Goal: Task Accomplishment & Management: Manage account settings

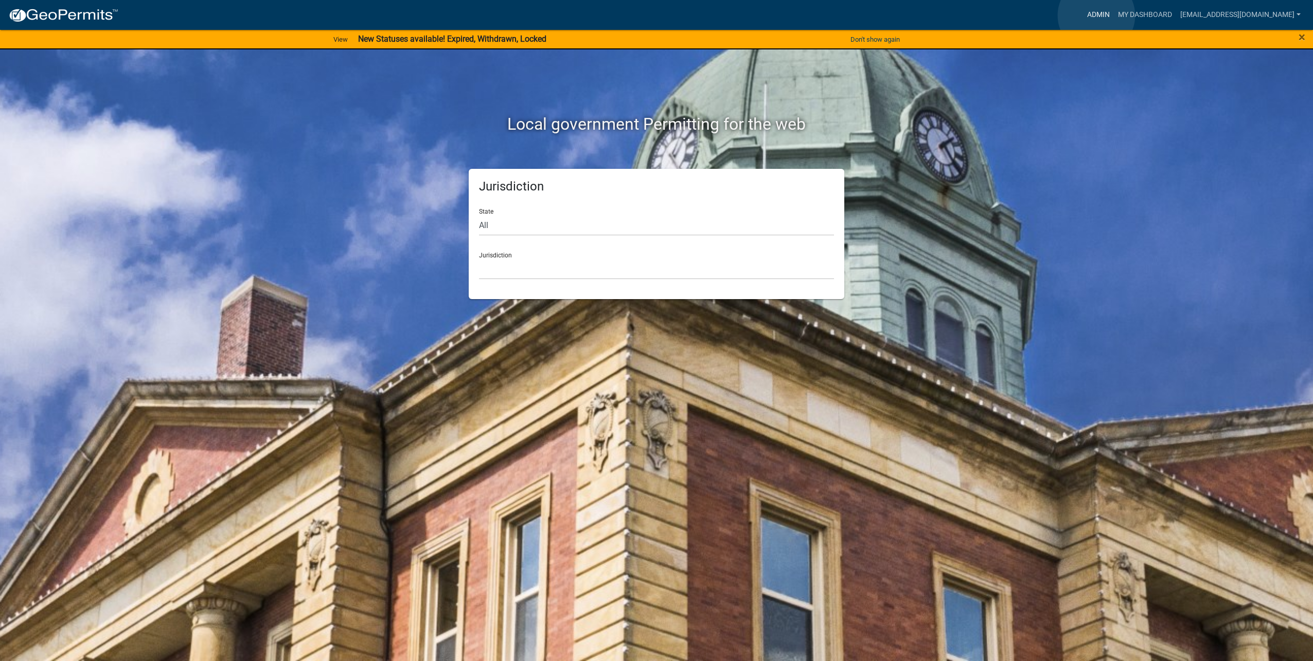
click at [1097, 15] on link "Admin" at bounding box center [1098, 15] width 31 height 20
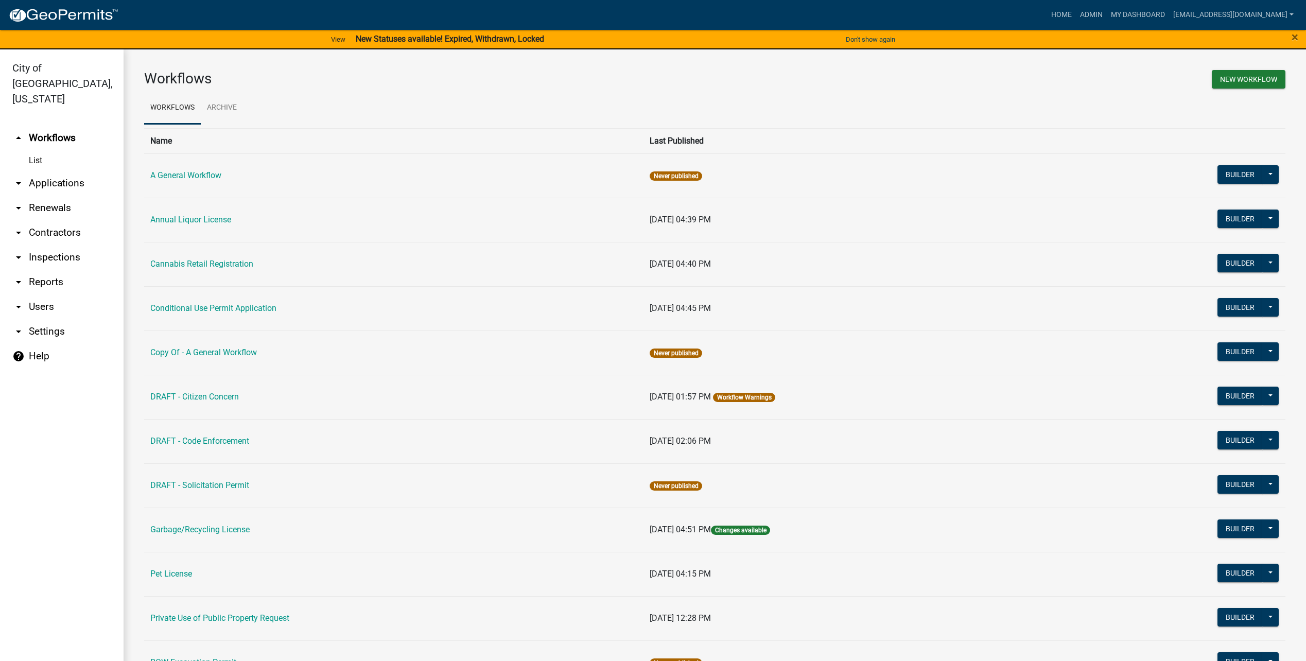
click at [65, 294] on link "arrow_drop_down Users" at bounding box center [62, 306] width 124 height 25
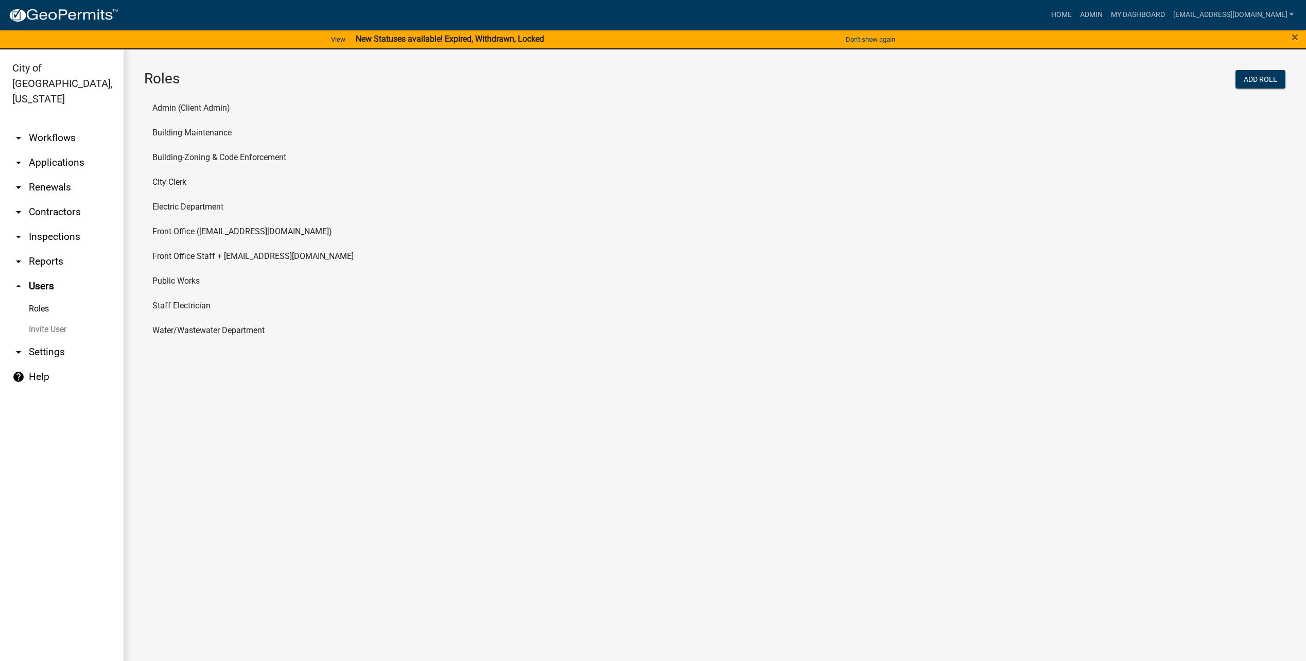
click at [195, 212] on li "Electric Department" at bounding box center [714, 207] width 1141 height 25
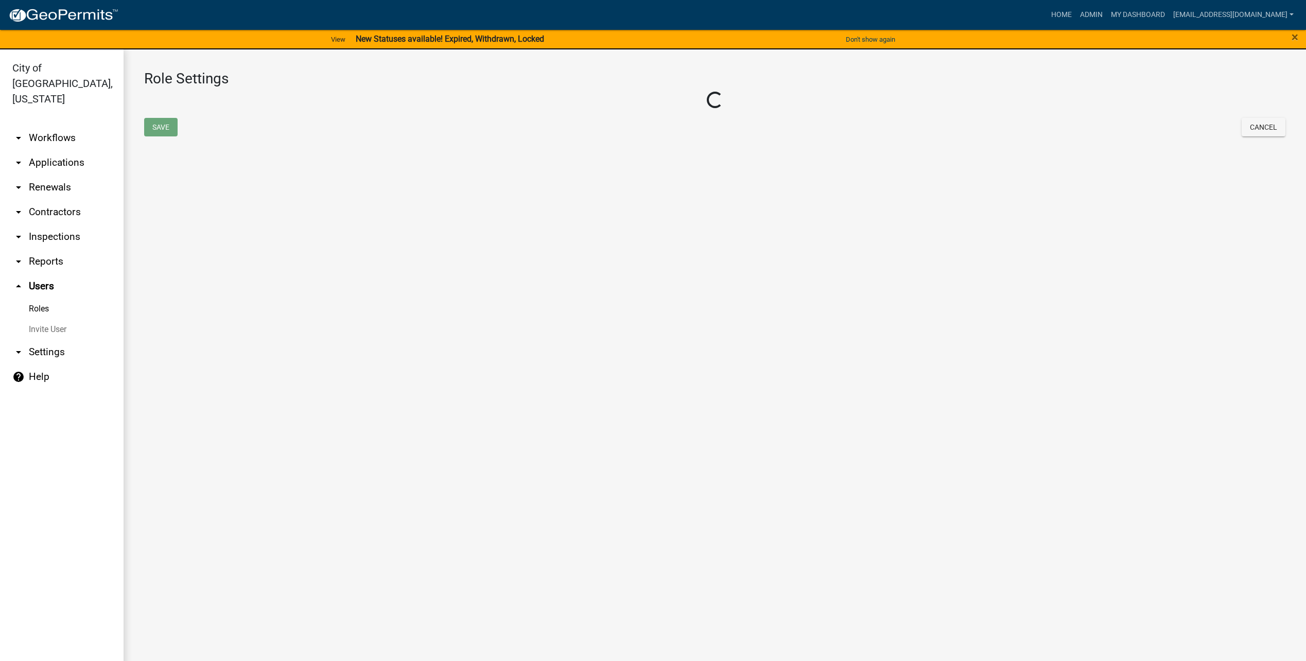
select select "4: red"
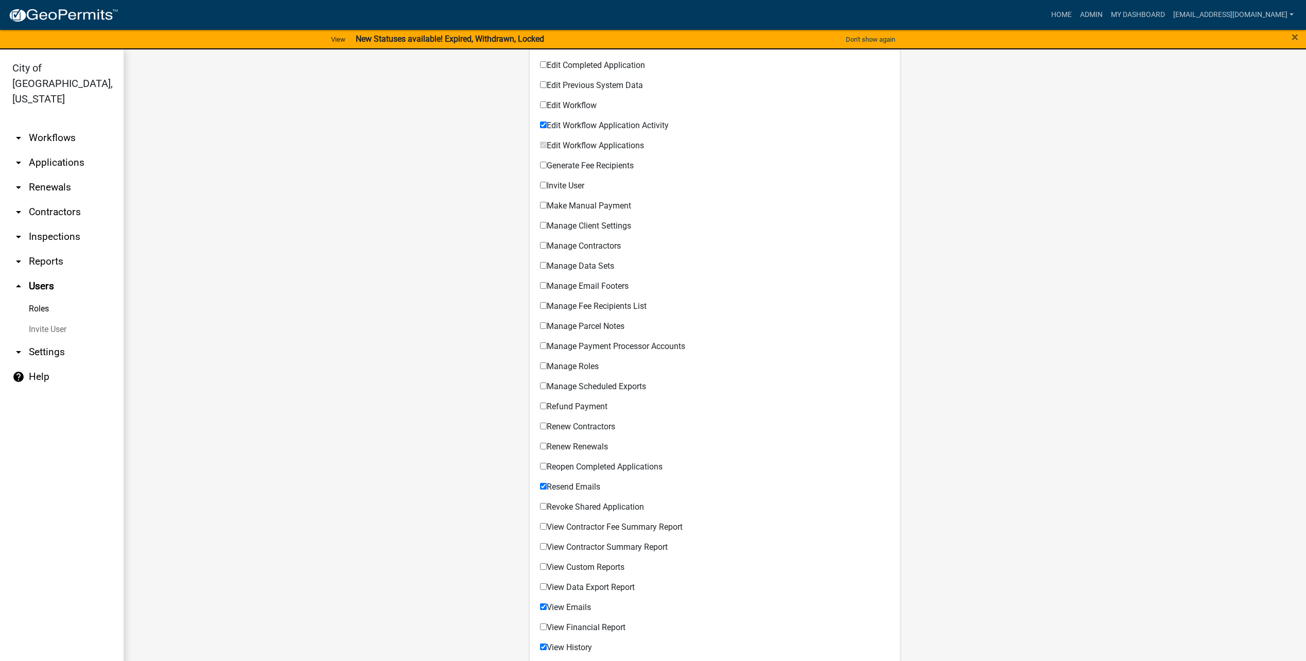
scroll to position [581, 0]
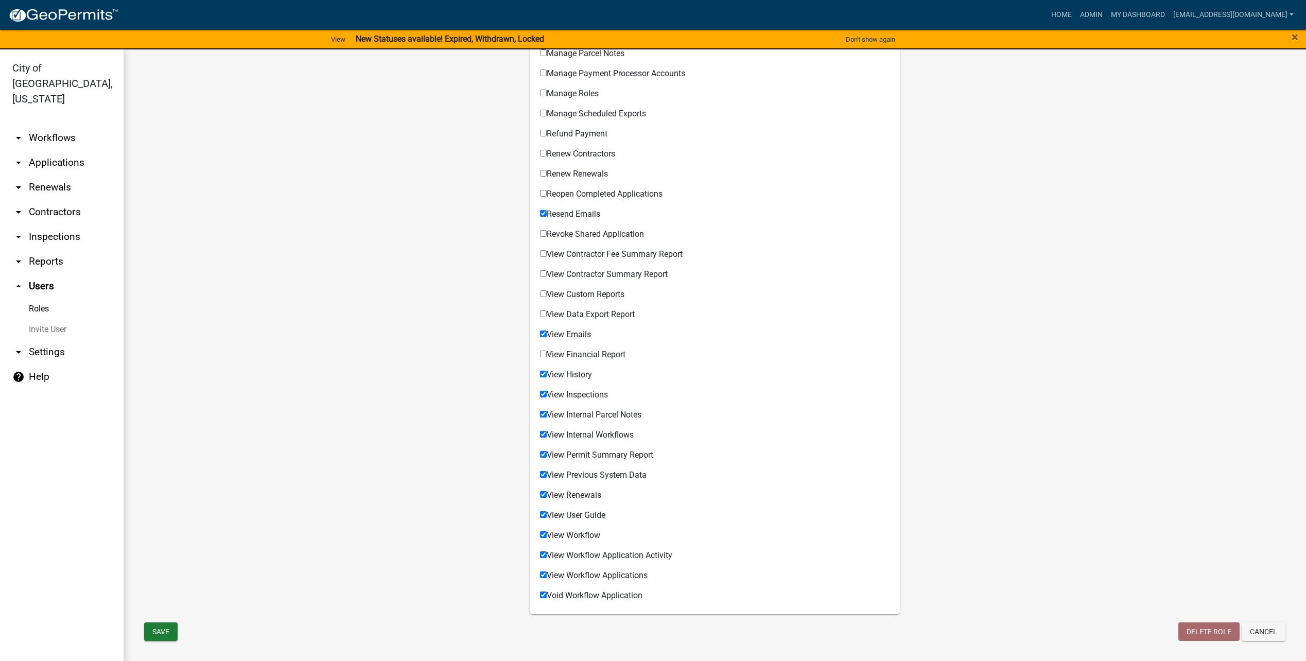
click at [587, 295] on label "View Custom Reports" at bounding box center [582, 294] width 84 height 8
click at [547, 295] on input "View Custom Reports" at bounding box center [543, 293] width 7 height 7
checkbox input "true"
click at [587, 312] on label "View Data Export Report" at bounding box center [587, 314] width 95 height 8
click at [547, 312] on input "View Data Export Report" at bounding box center [543, 313] width 7 height 7
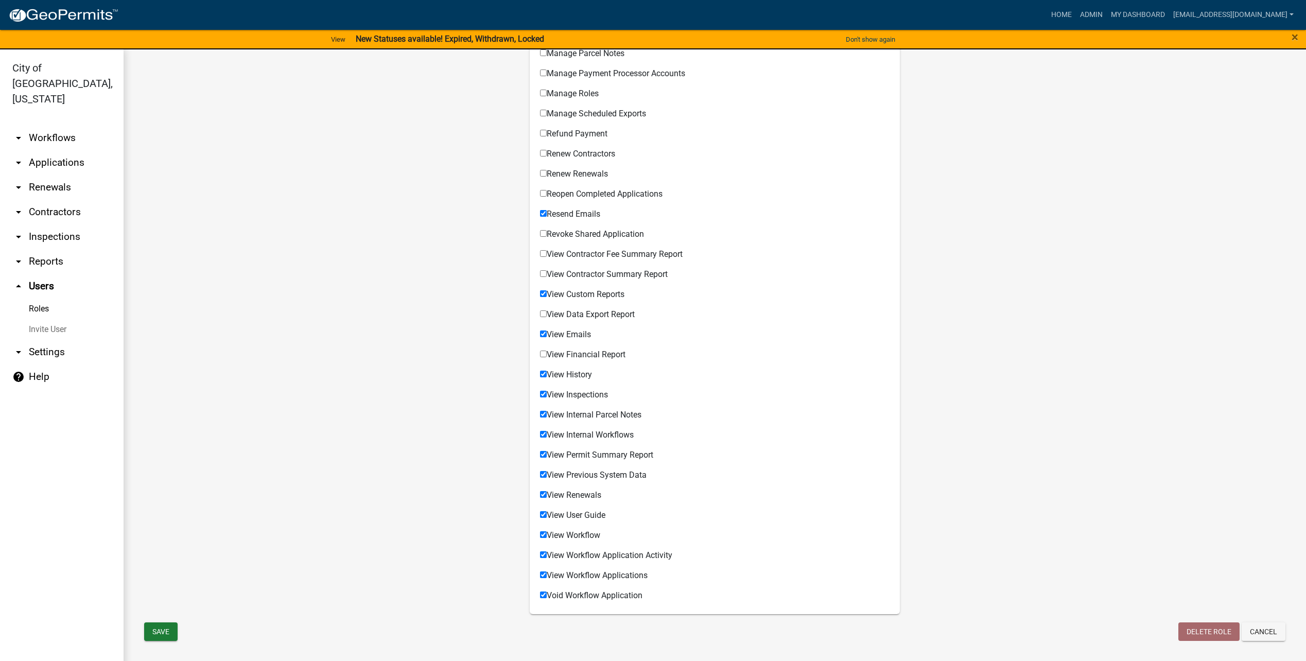
checkbox input "true"
click at [594, 273] on label "View Contractor Summary Report" at bounding box center [604, 274] width 128 height 8
click at [547, 273] on input "View Contractor Summary Report" at bounding box center [543, 273] width 7 height 7
checkbox input "true"
click at [593, 250] on label "View Contractor Fee Summary Report" at bounding box center [611, 254] width 143 height 8
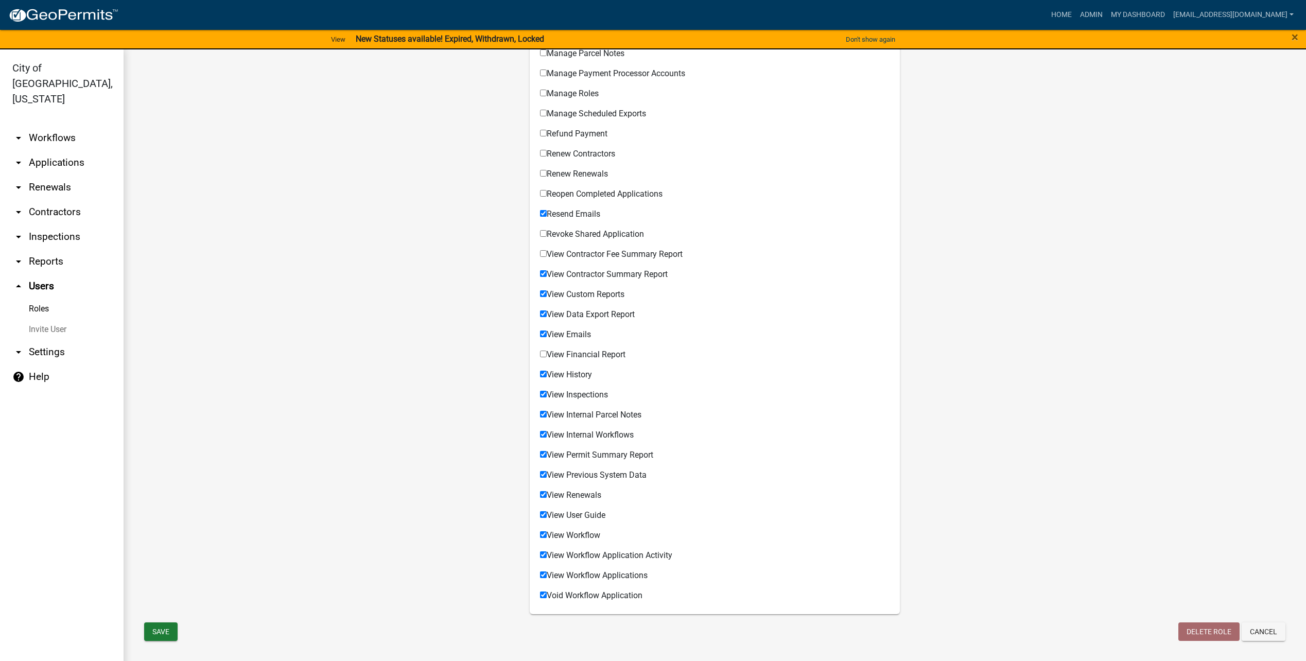
click at [547, 250] on input "View Contractor Fee Summary Report" at bounding box center [543, 253] width 7 height 7
checkbox input "true"
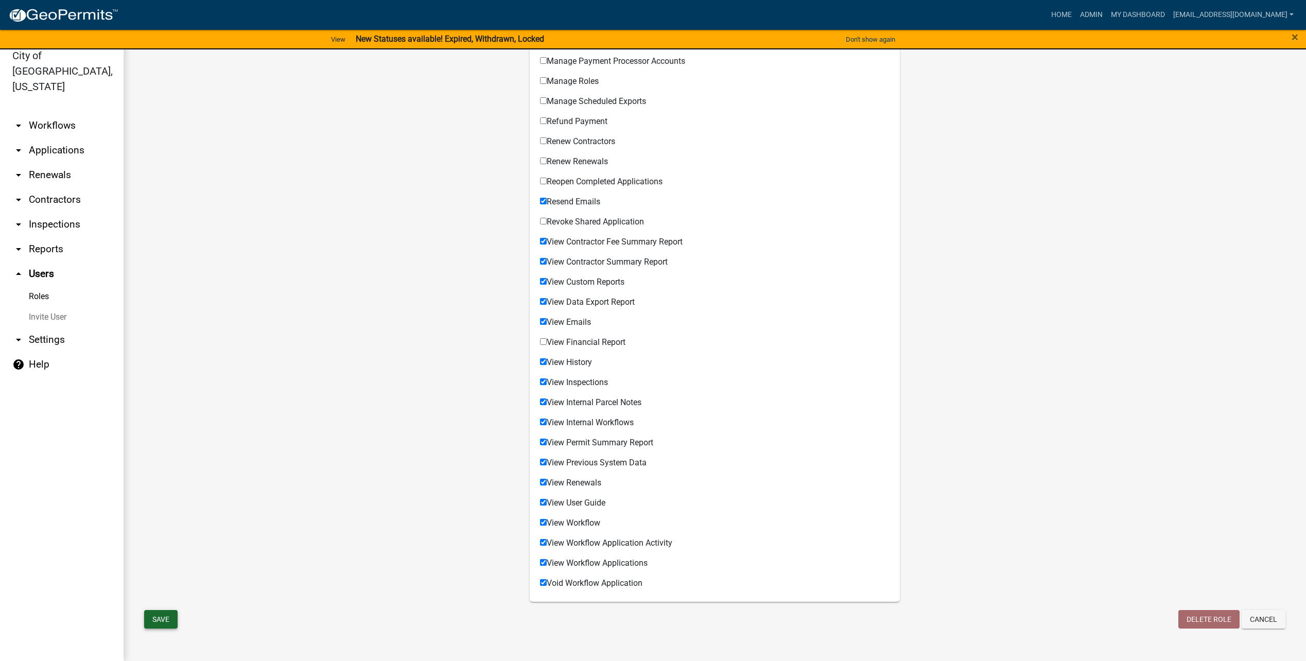
click at [165, 619] on button "Save" at bounding box center [160, 619] width 33 height 19
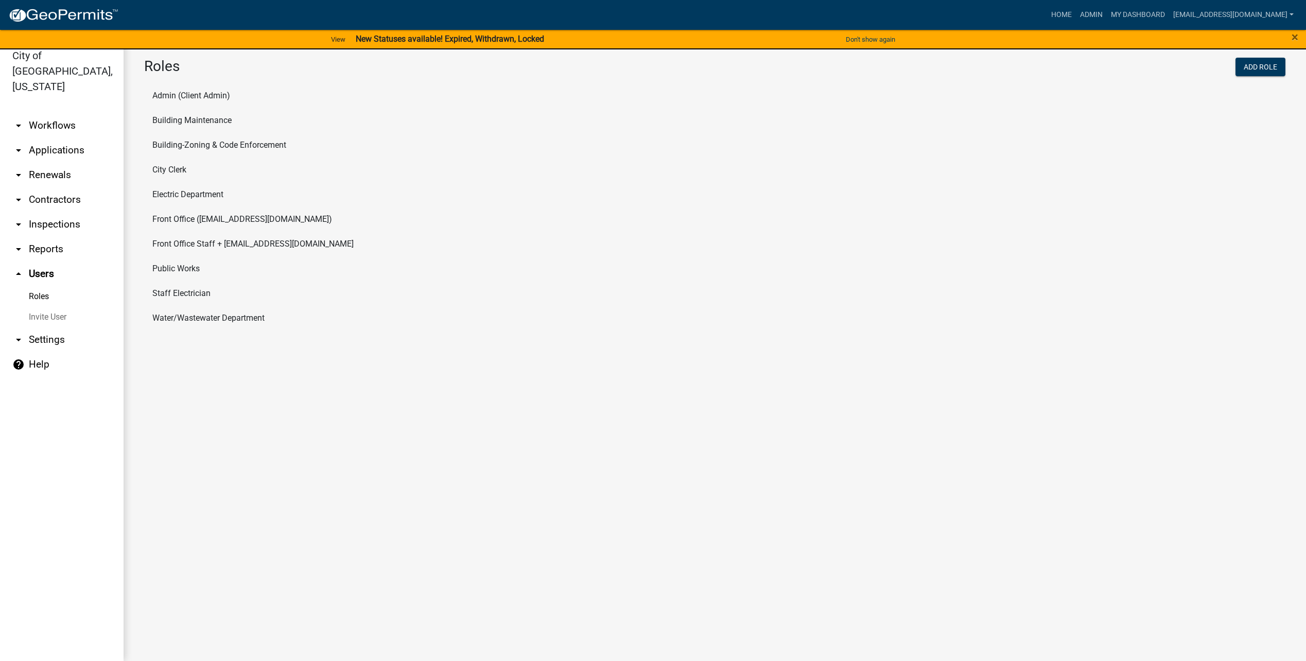
click at [62, 327] on link "arrow_drop_down Settings" at bounding box center [62, 339] width 124 height 25
select select "MN"
select select "Central Standard Time"
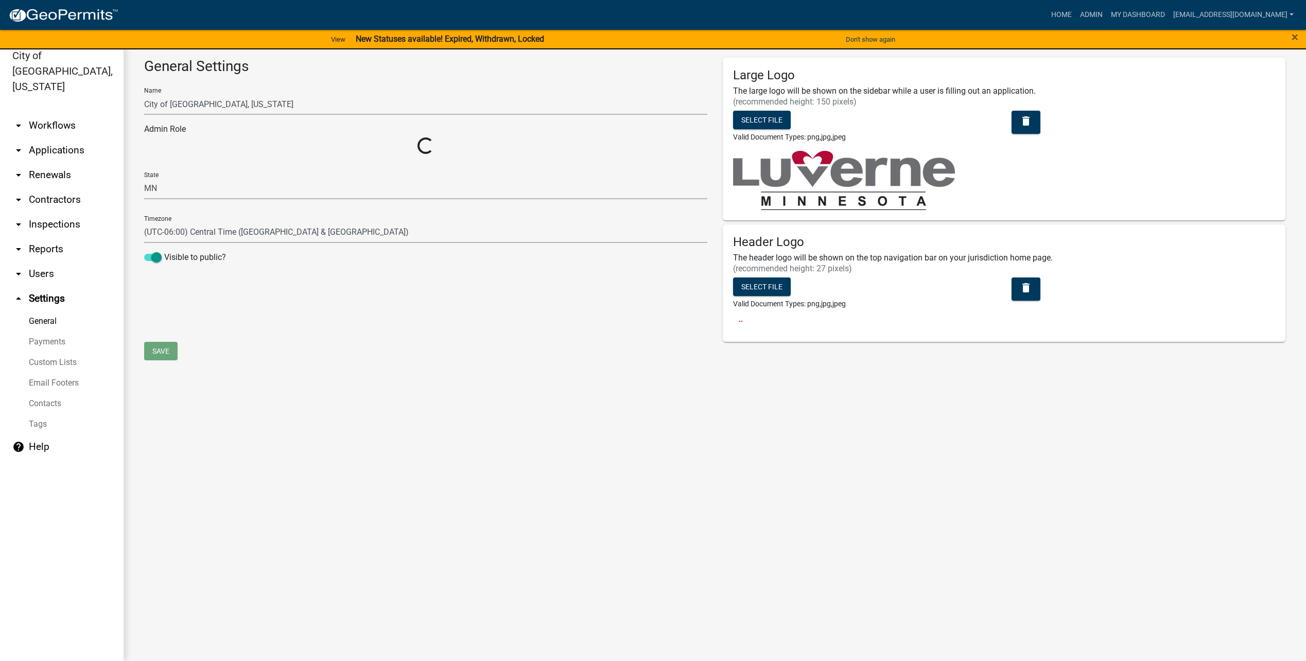
select select "04f3bcd2-3b6a-4768-9c2e-3146598118c9"
click at [45, 393] on link "Contacts" at bounding box center [62, 403] width 124 height 21
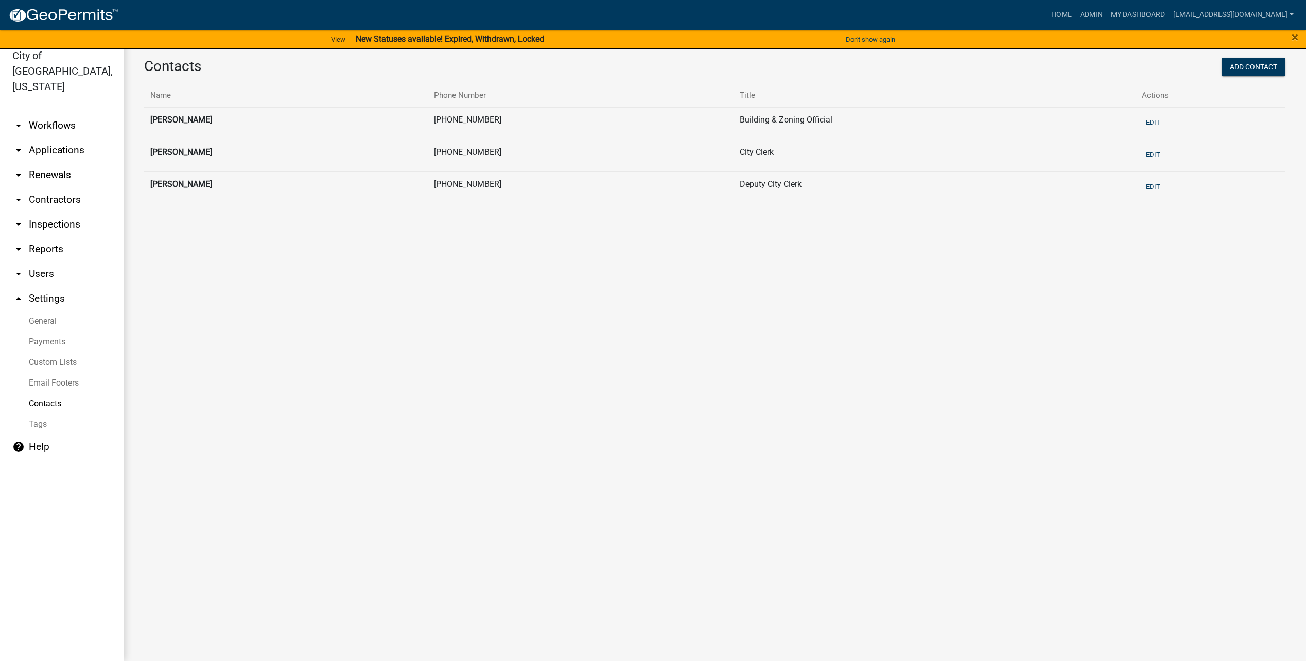
click at [23, 144] on icon "arrow_drop_down" at bounding box center [18, 150] width 12 height 12
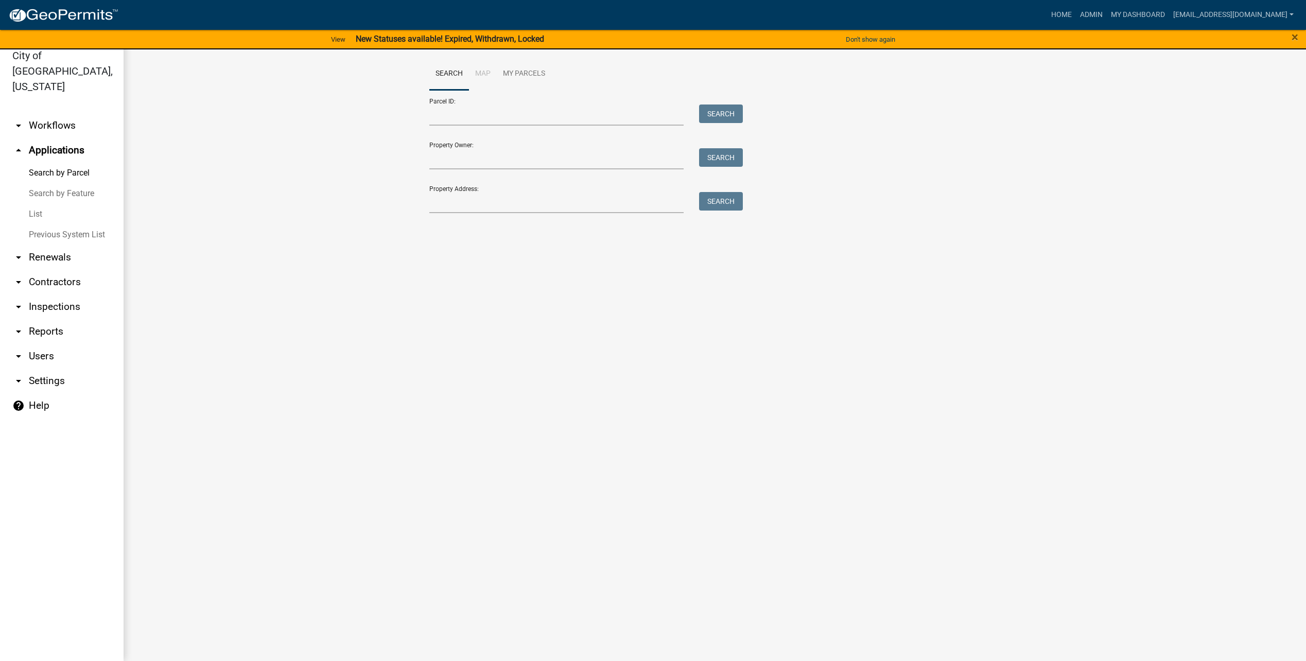
click at [19, 119] on icon "arrow_drop_down" at bounding box center [18, 125] width 12 height 12
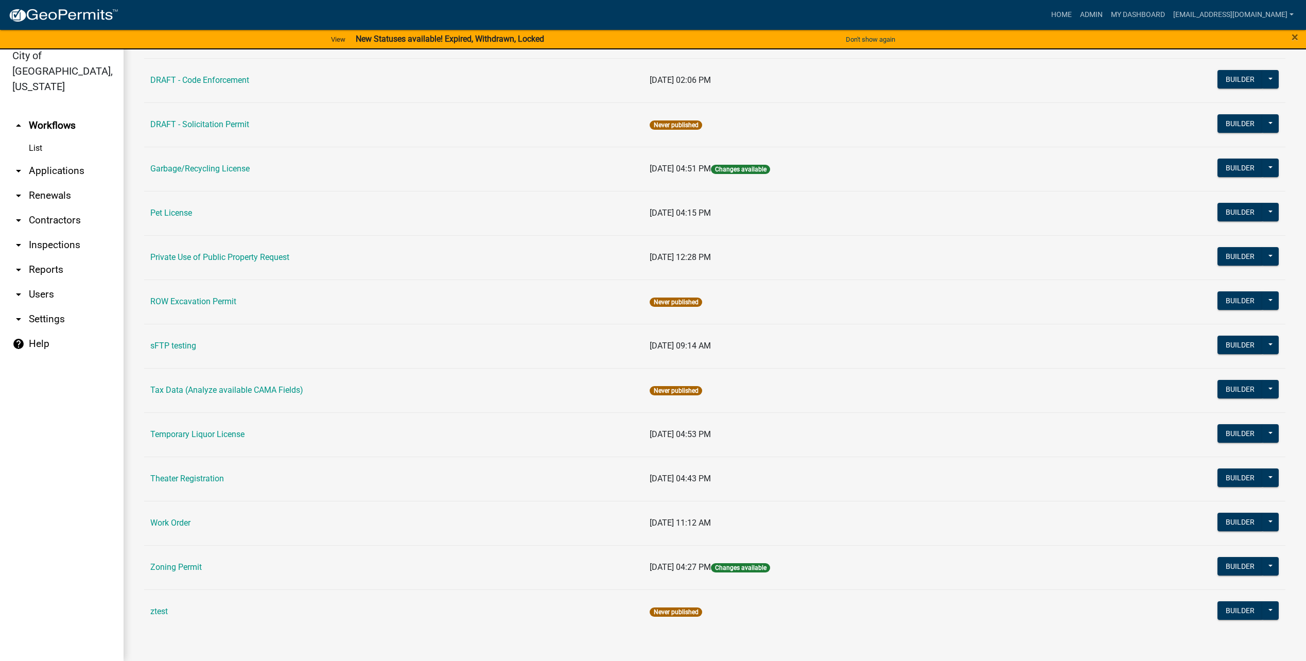
scroll to position [350, 0]
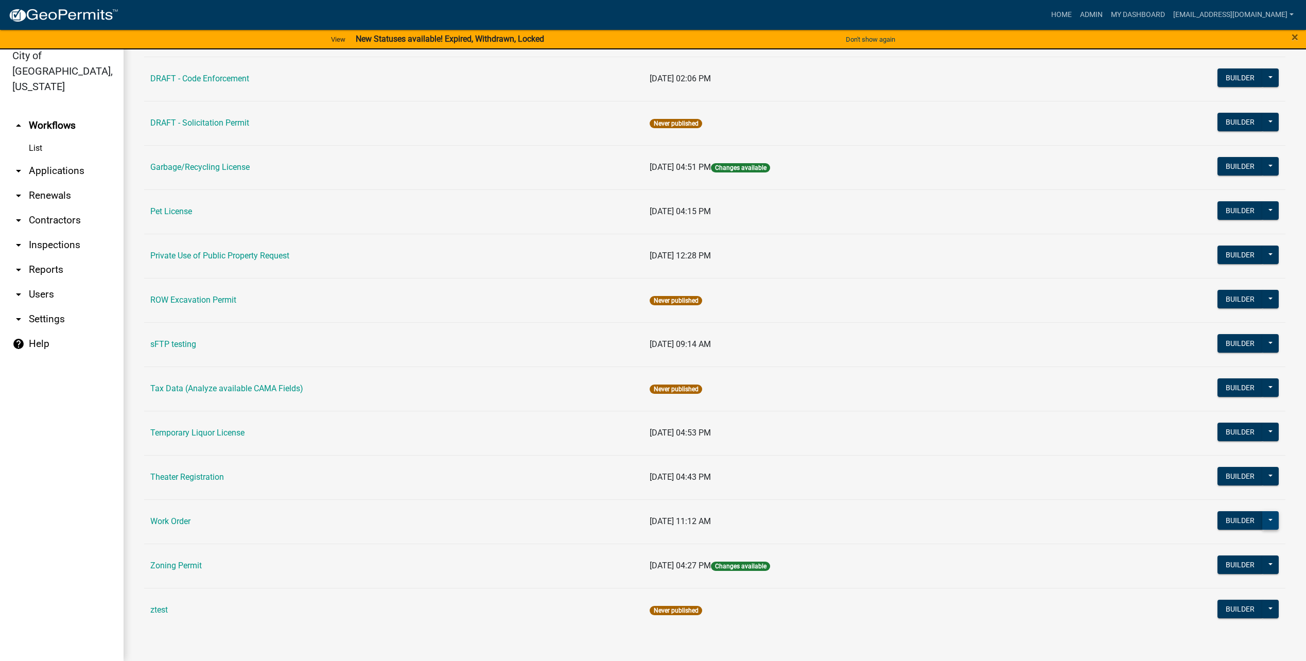
click at [1262, 519] on button at bounding box center [1270, 520] width 16 height 19
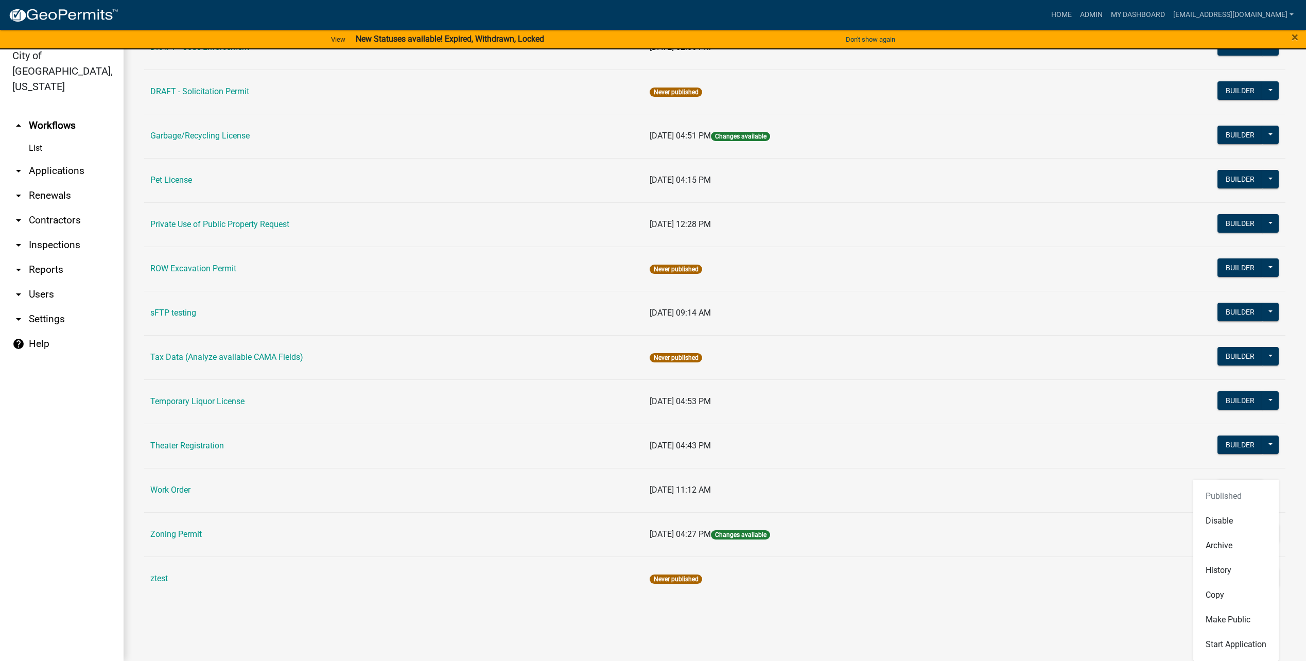
click at [728, 457] on td "[DATE] 04:43 PM" at bounding box center [851, 446] width 416 height 44
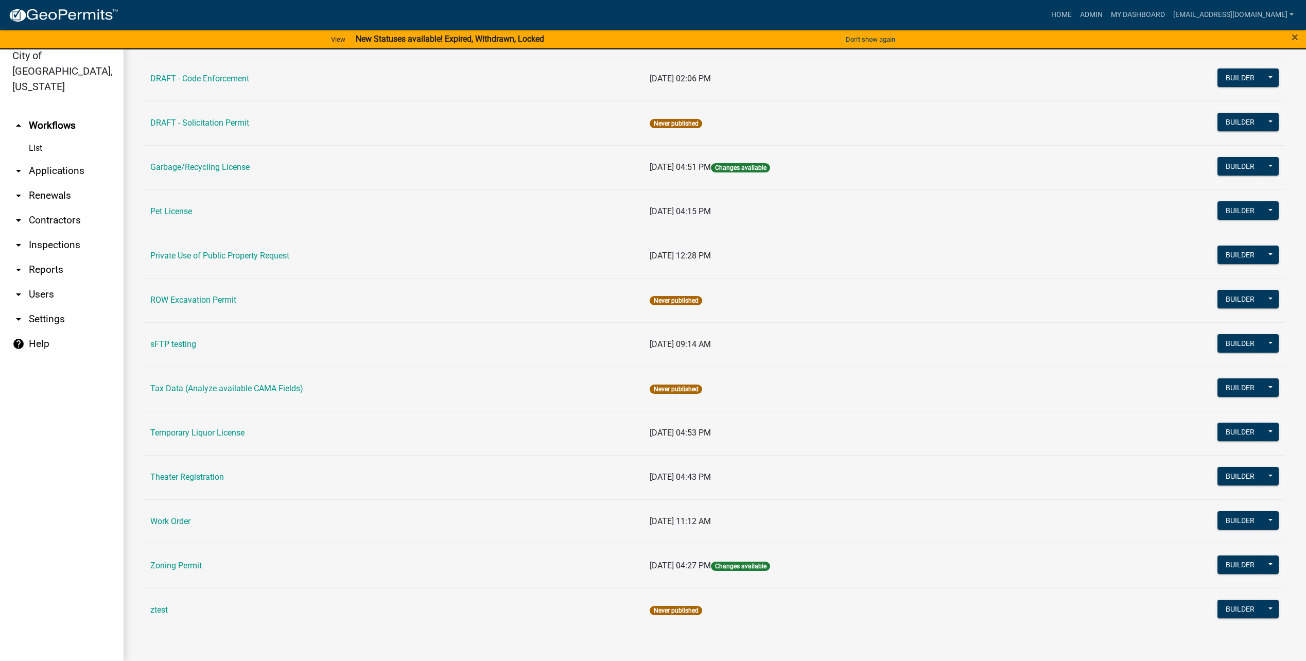
scroll to position [350, 0]
click at [185, 526] on link "Work Order" at bounding box center [170, 521] width 40 height 10
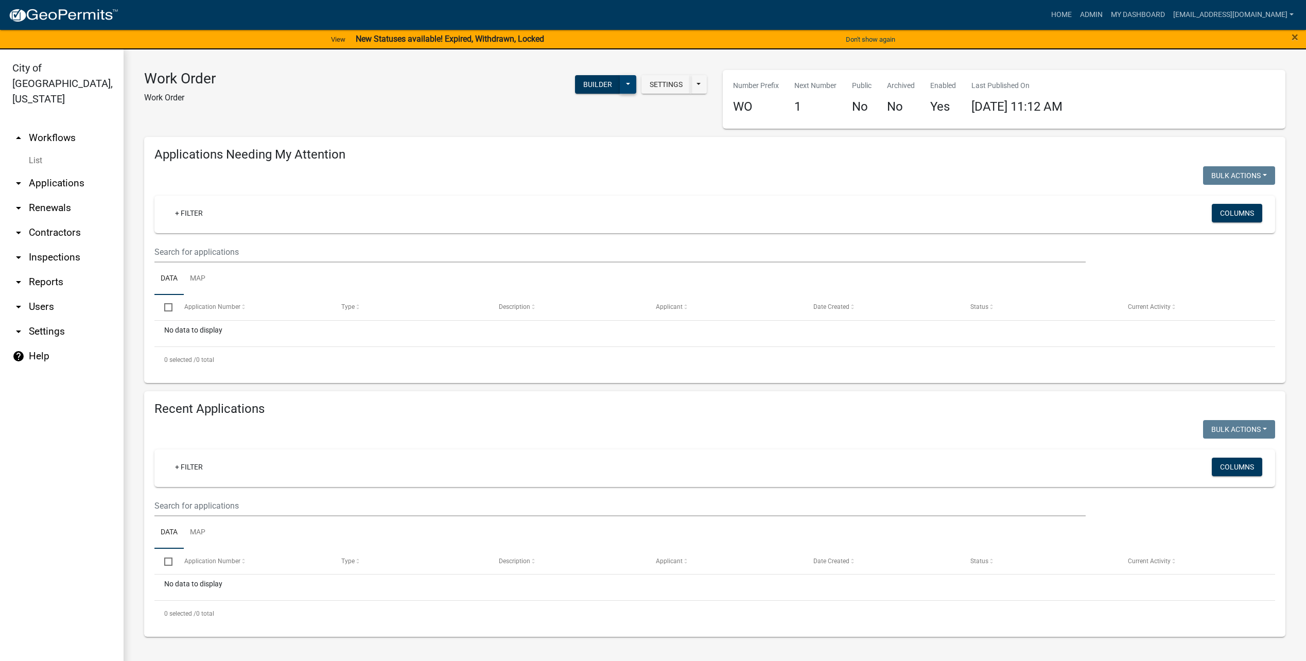
click at [632, 80] on button at bounding box center [628, 84] width 16 height 19
click at [657, 109] on div "Settings Start Application URL Start Application URL With Parcel ID Builder Pub…" at bounding box center [468, 91] width 491 height 42
click at [695, 88] on button at bounding box center [698, 84] width 16 height 19
click at [589, 128] on div "Work Order Work Order Settings Start Application URL Start Application URL With…" at bounding box center [425, 99] width 578 height 59
click at [662, 89] on button "Settings" at bounding box center [665, 84] width 49 height 19
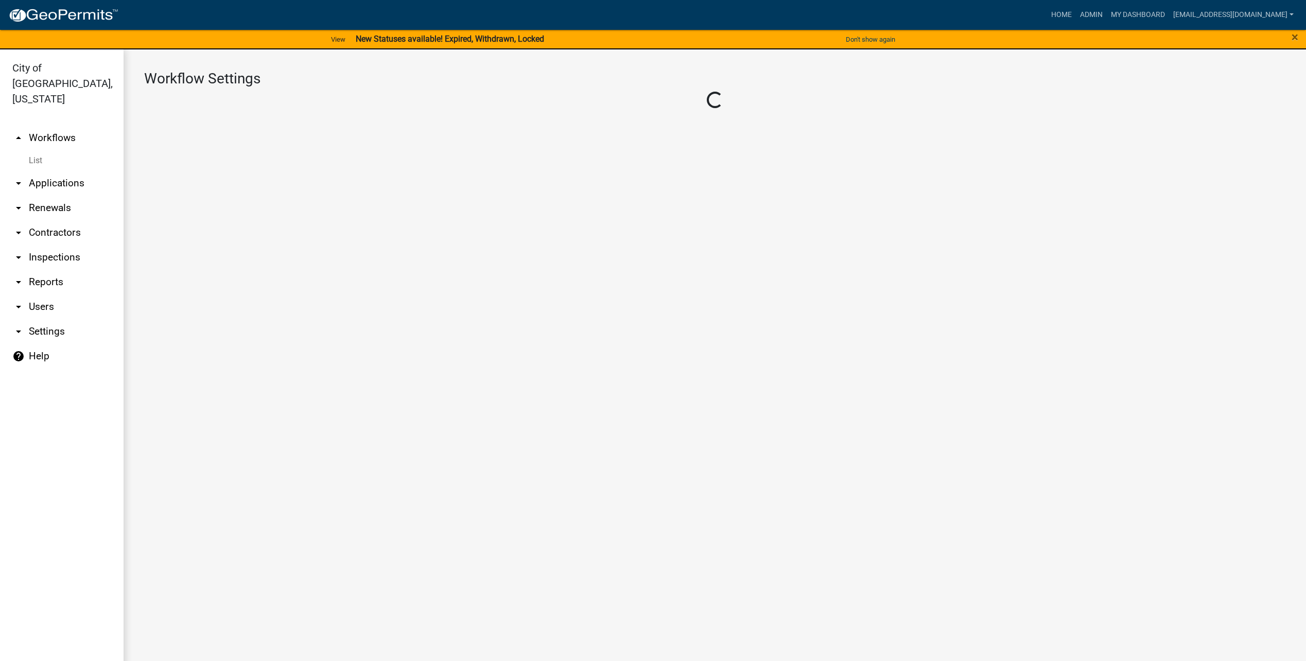
select select "119d60fc-3df9-44b5-b89b-48e598585173"
select select "3"
select select
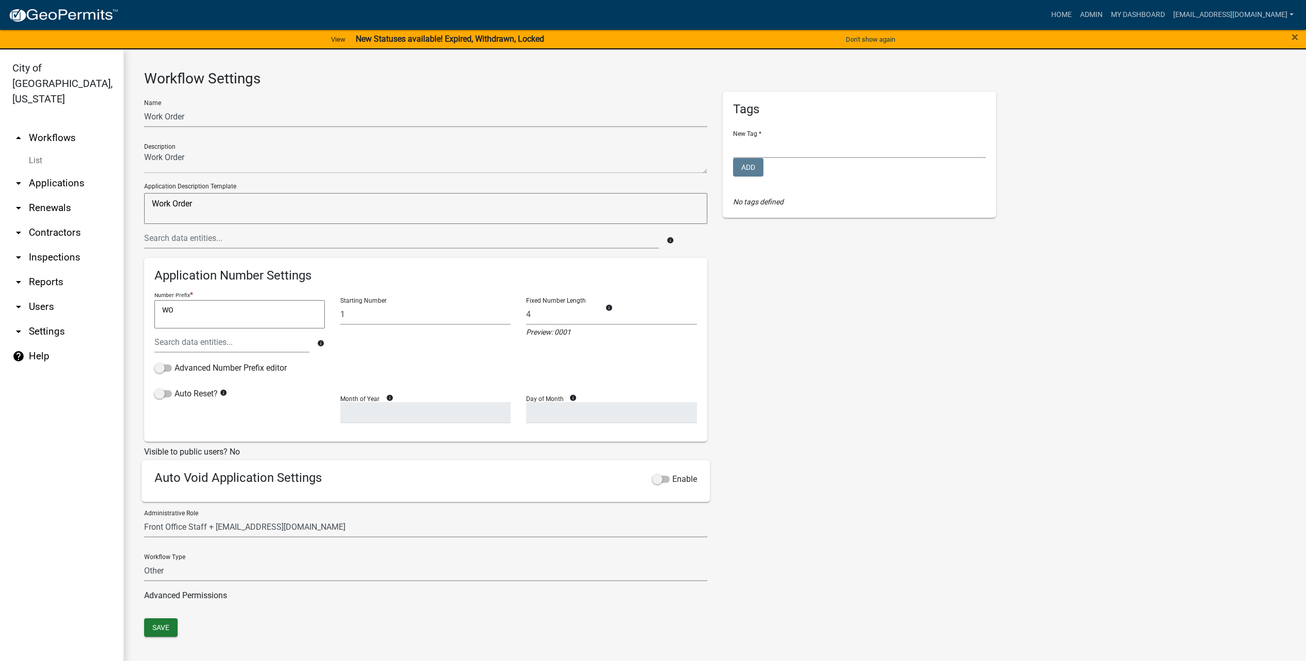
scroll to position [12, 0]
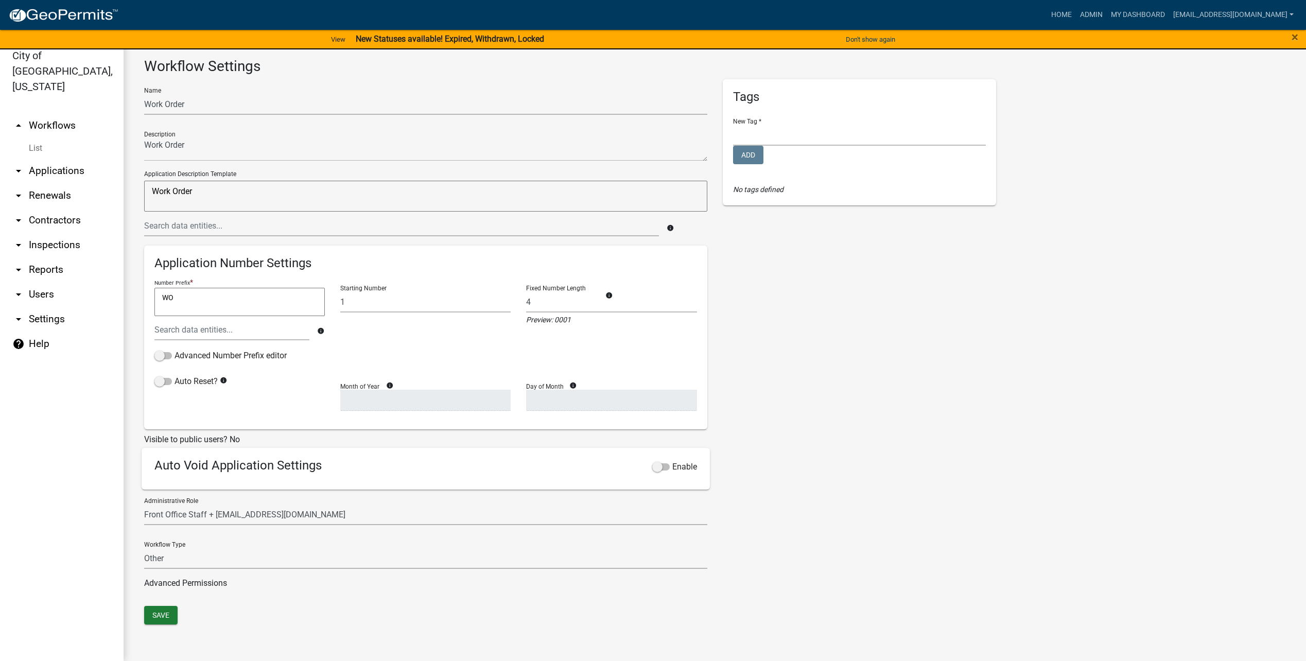
click at [171, 585] on link "Advanced Permissions" at bounding box center [185, 583] width 83 height 10
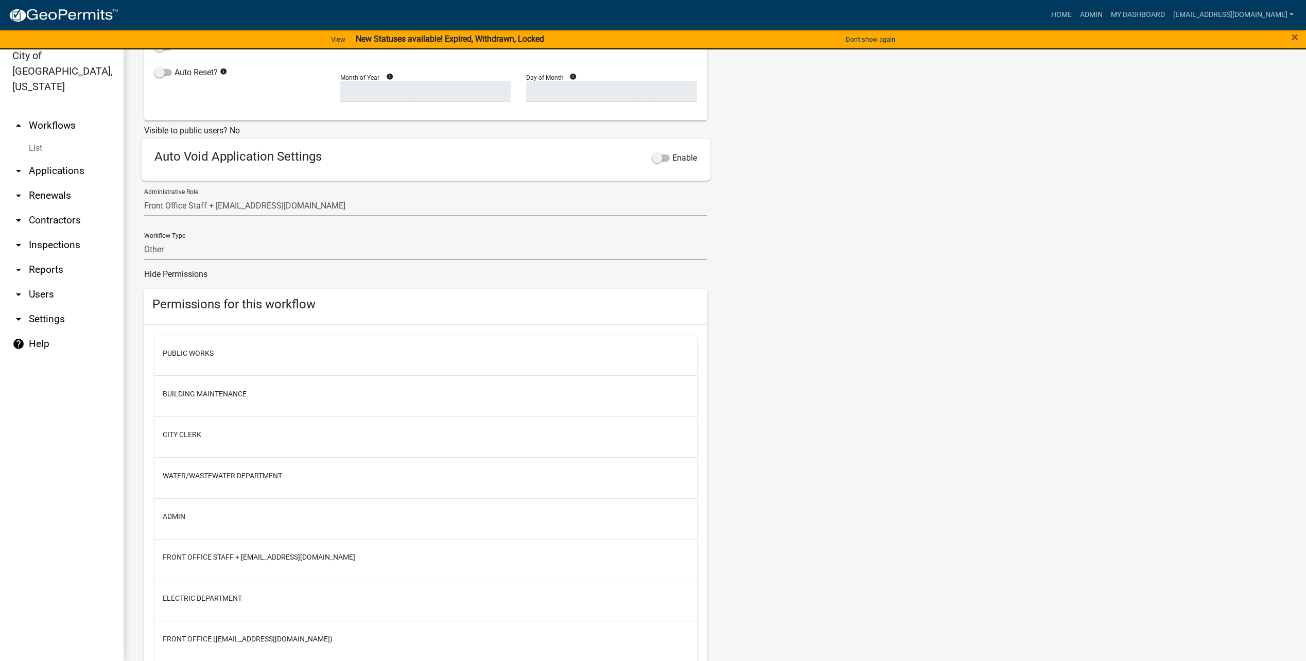
scroll to position [461, 0]
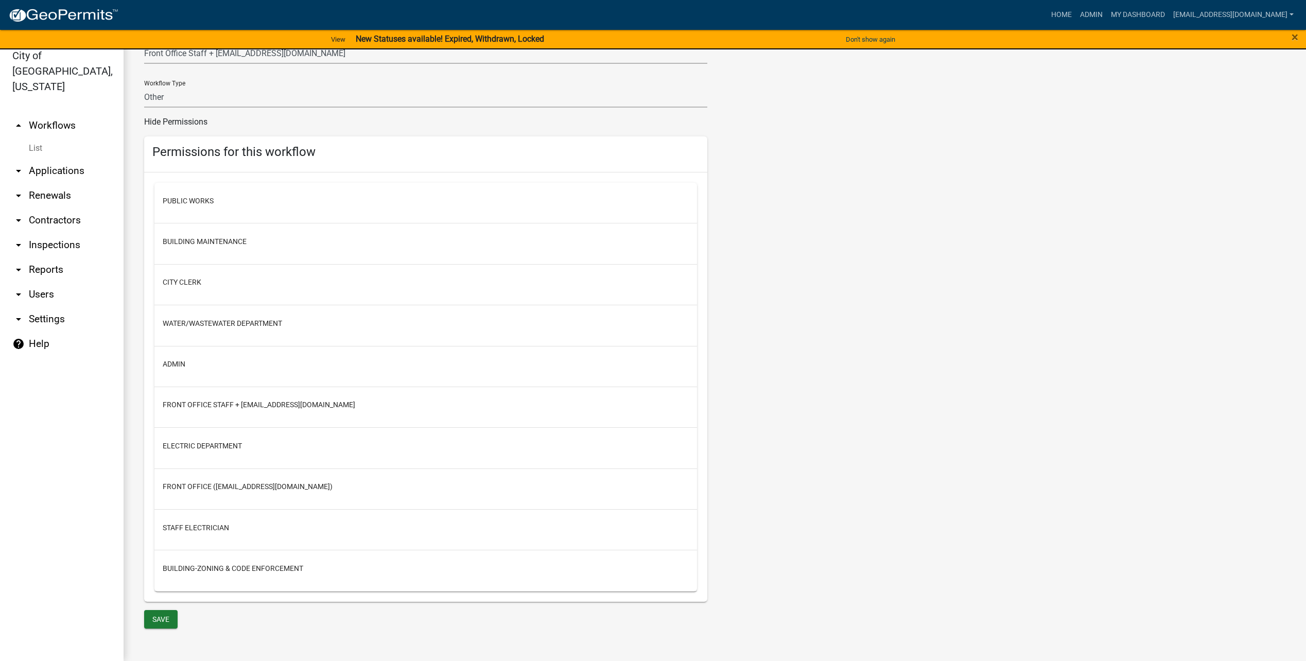
click at [258, 213] on div "Public Works" at bounding box center [425, 203] width 542 height 41
click at [182, 203] on button "Public Works" at bounding box center [188, 201] width 51 height 11
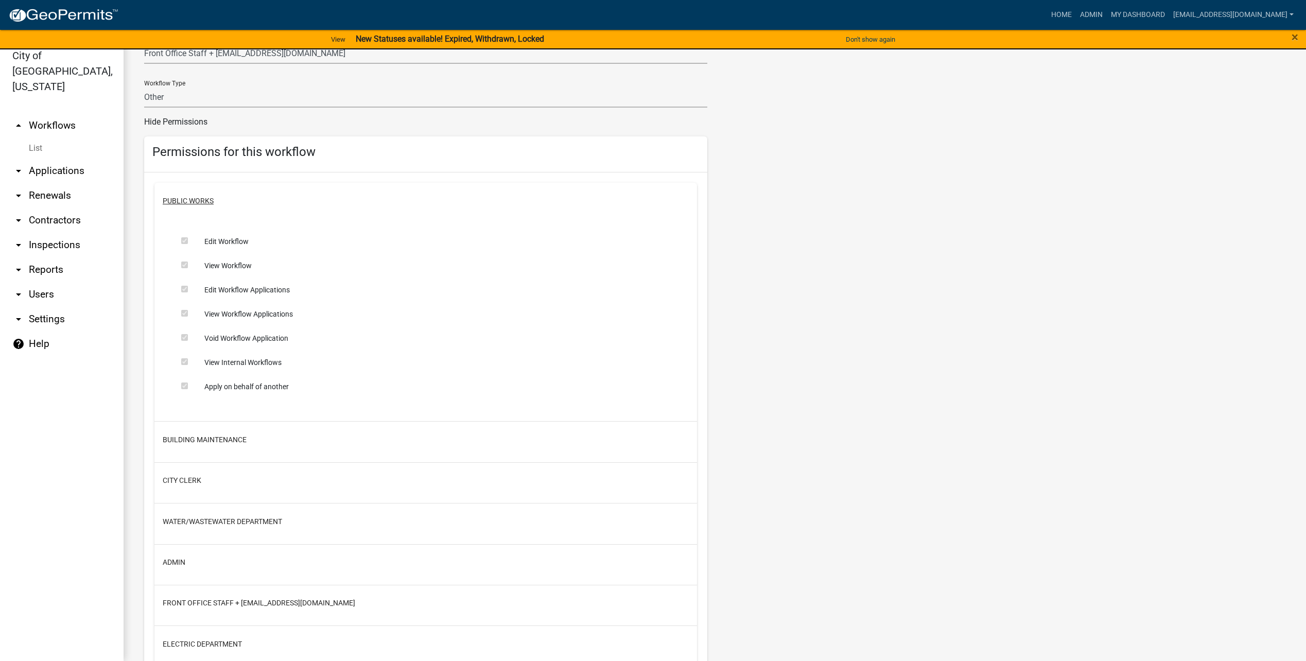
click at [187, 202] on button "Public Works" at bounding box center [188, 201] width 51 height 11
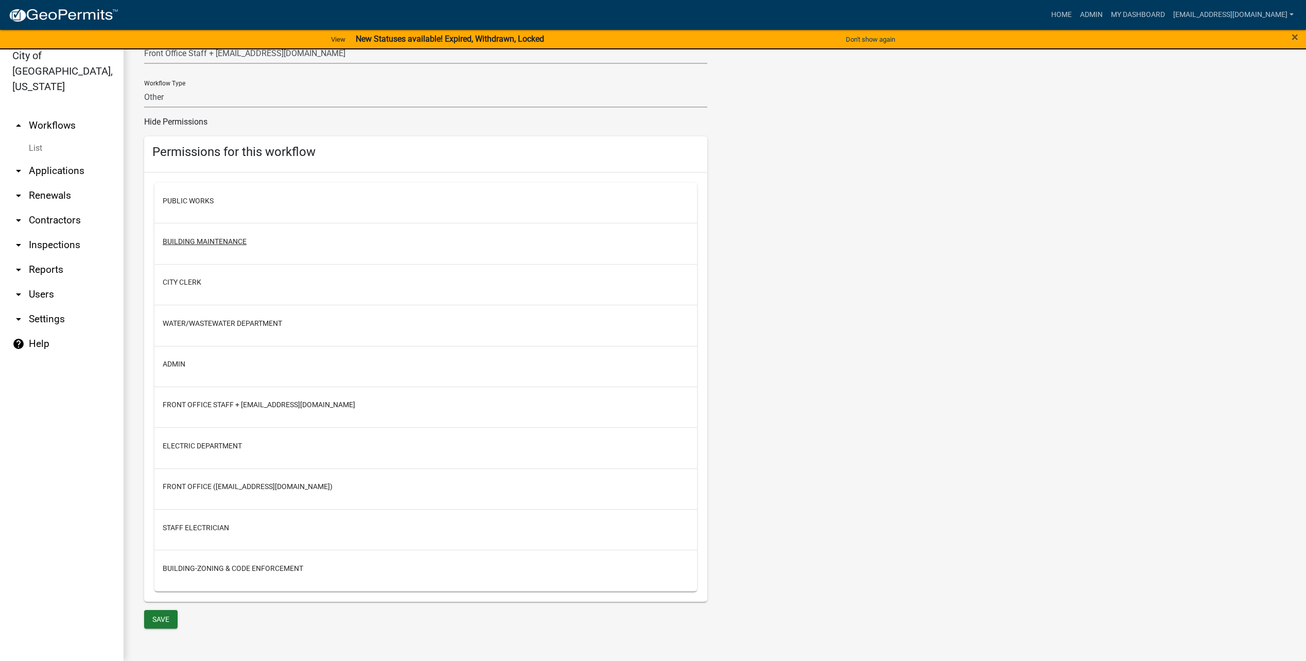
click at [200, 240] on button "Building Maintenance" at bounding box center [205, 241] width 84 height 11
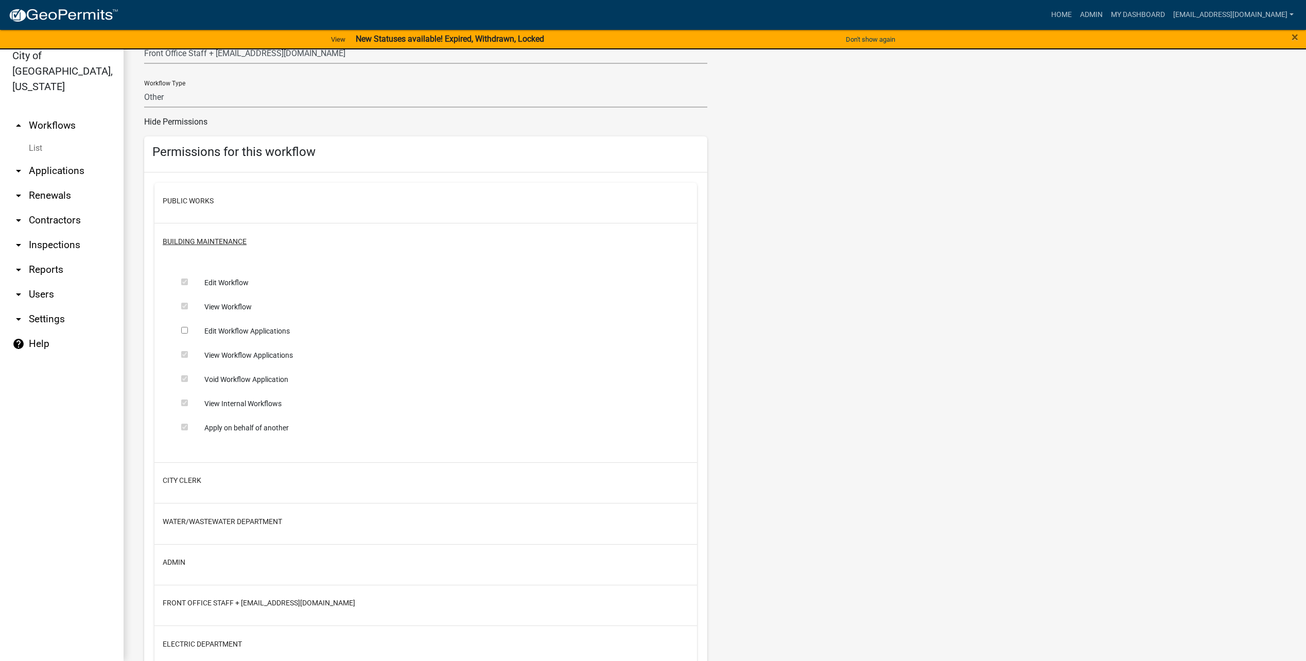
click at [200, 240] on button "Building Maintenance" at bounding box center [205, 241] width 84 height 11
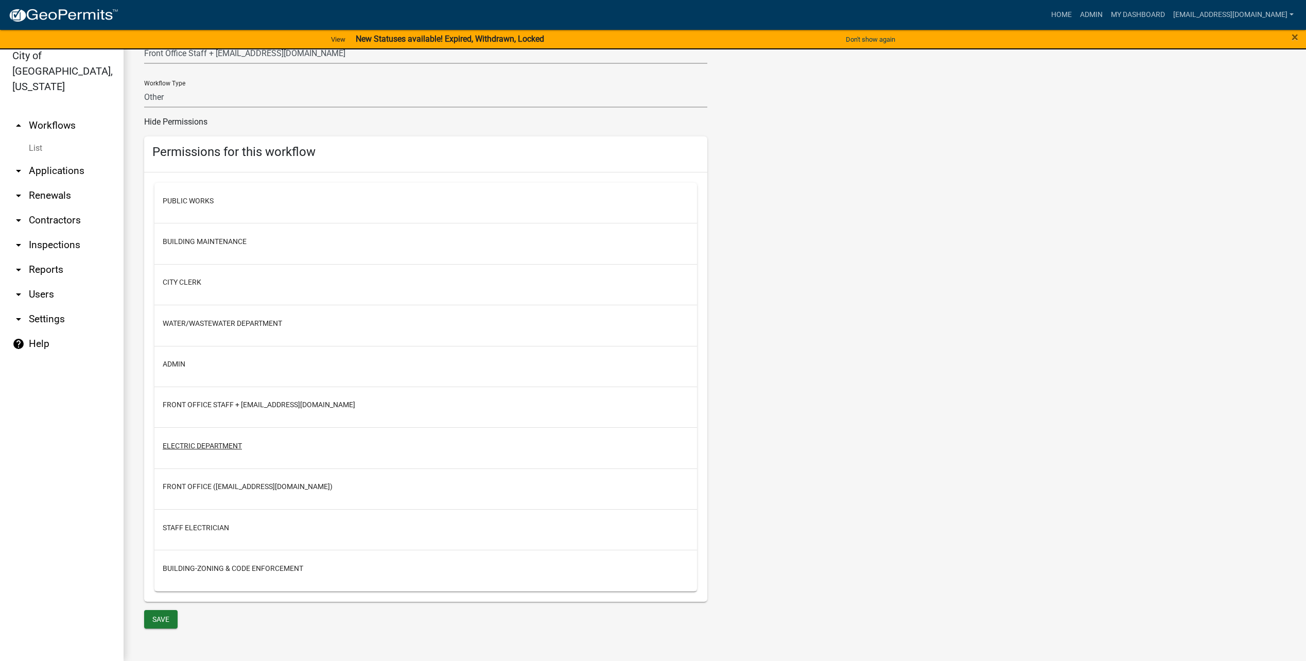
click at [183, 444] on button "Electric Department" at bounding box center [202, 445] width 79 height 11
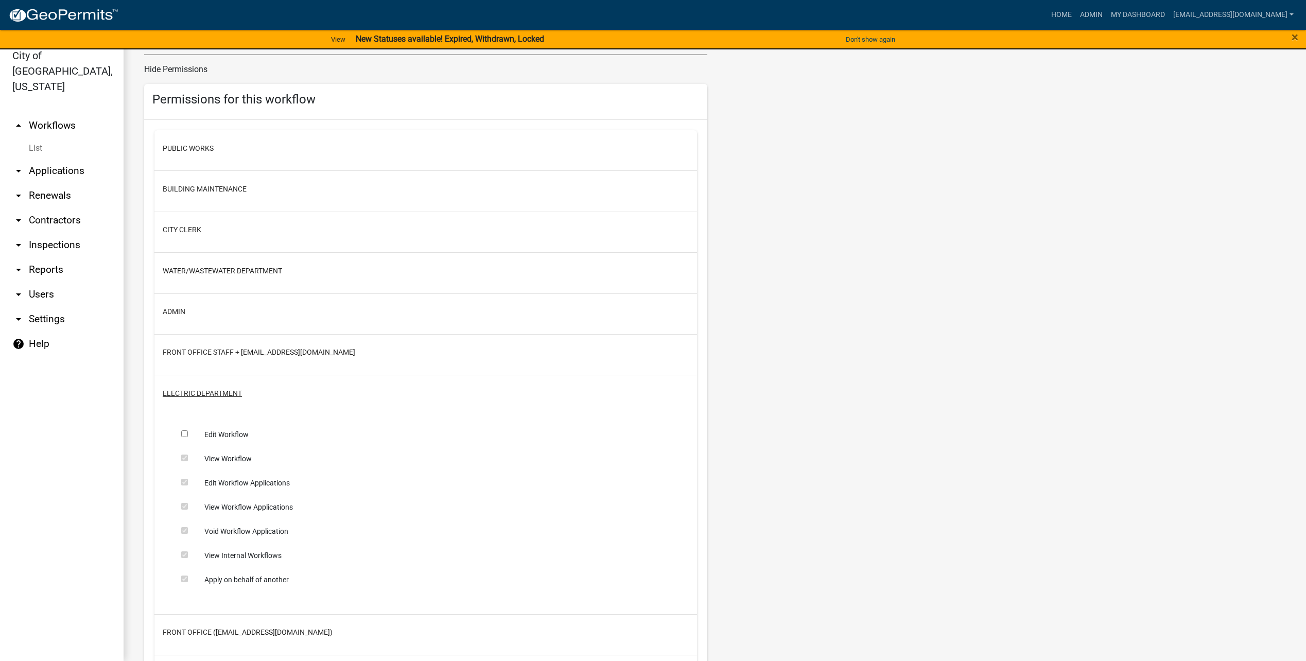
scroll to position [564, 0]
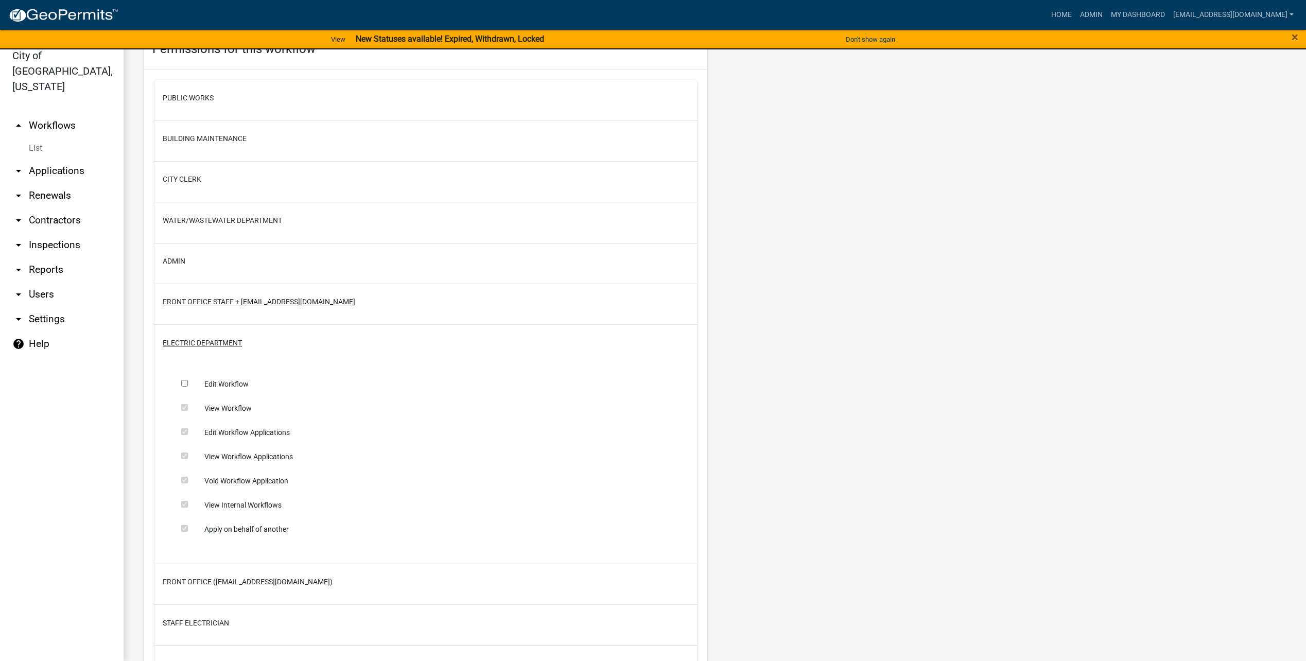
drag, startPoint x: 207, startPoint y: 342, endPoint x: 306, endPoint y: 360, distance: 100.4
click at [205, 343] on button "Electric Department" at bounding box center [202, 343] width 79 height 11
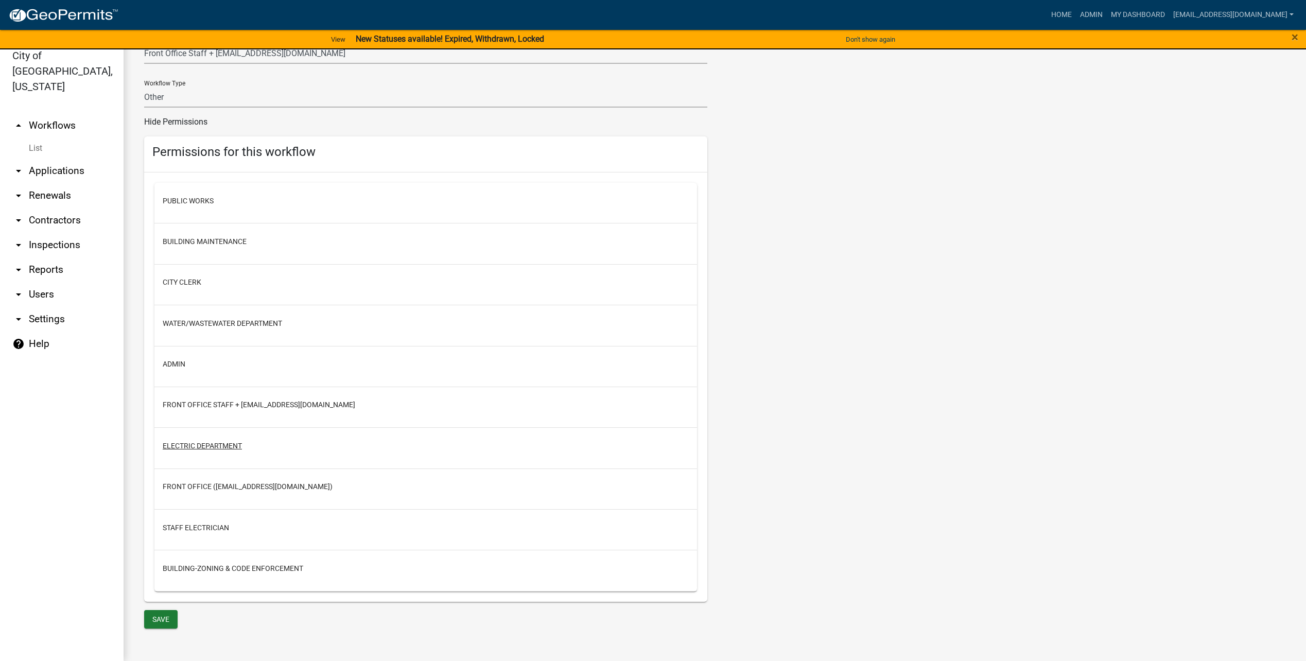
scroll to position [307, 0]
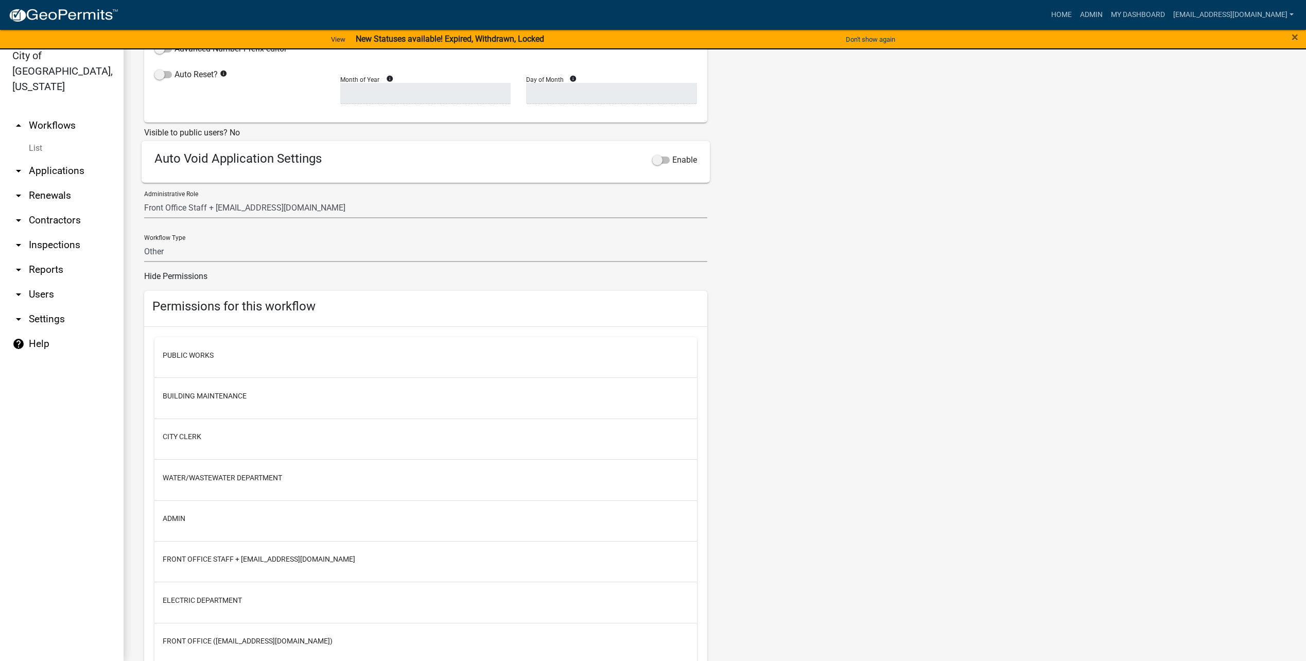
click at [196, 275] on link "Hide Permissions" at bounding box center [175, 276] width 63 height 10
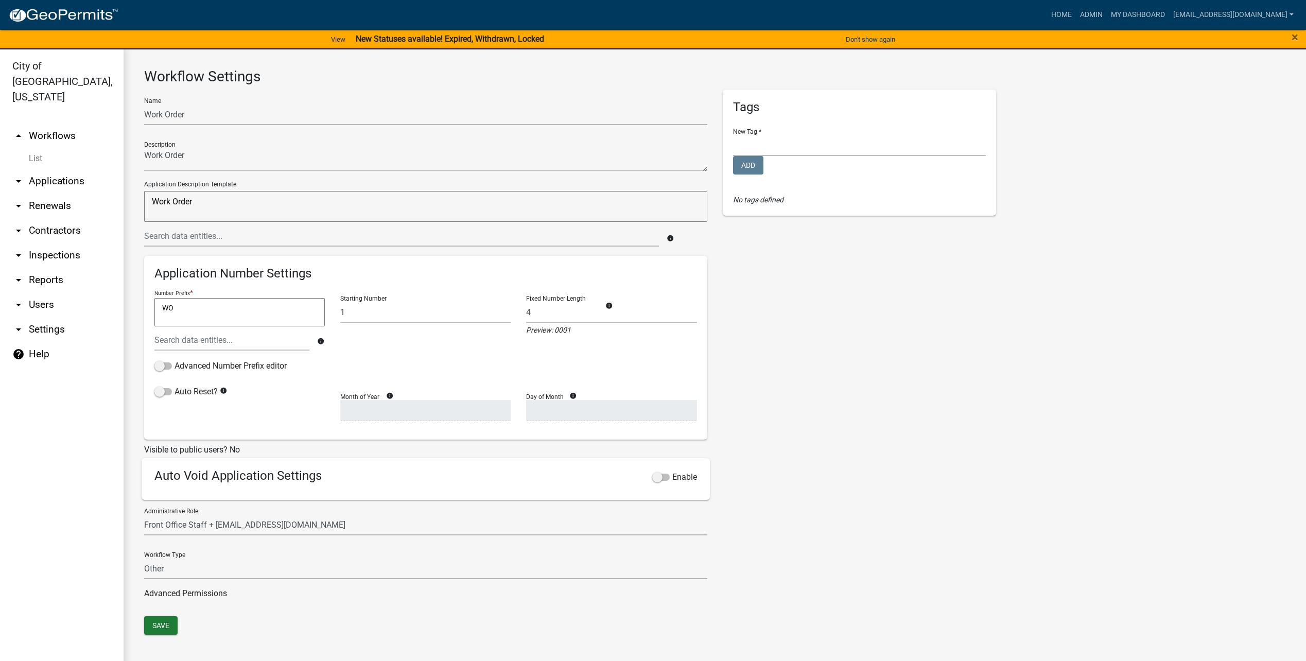
scroll to position [0, 0]
click at [81, 171] on link "arrow_drop_down Applications" at bounding box center [62, 183] width 124 height 25
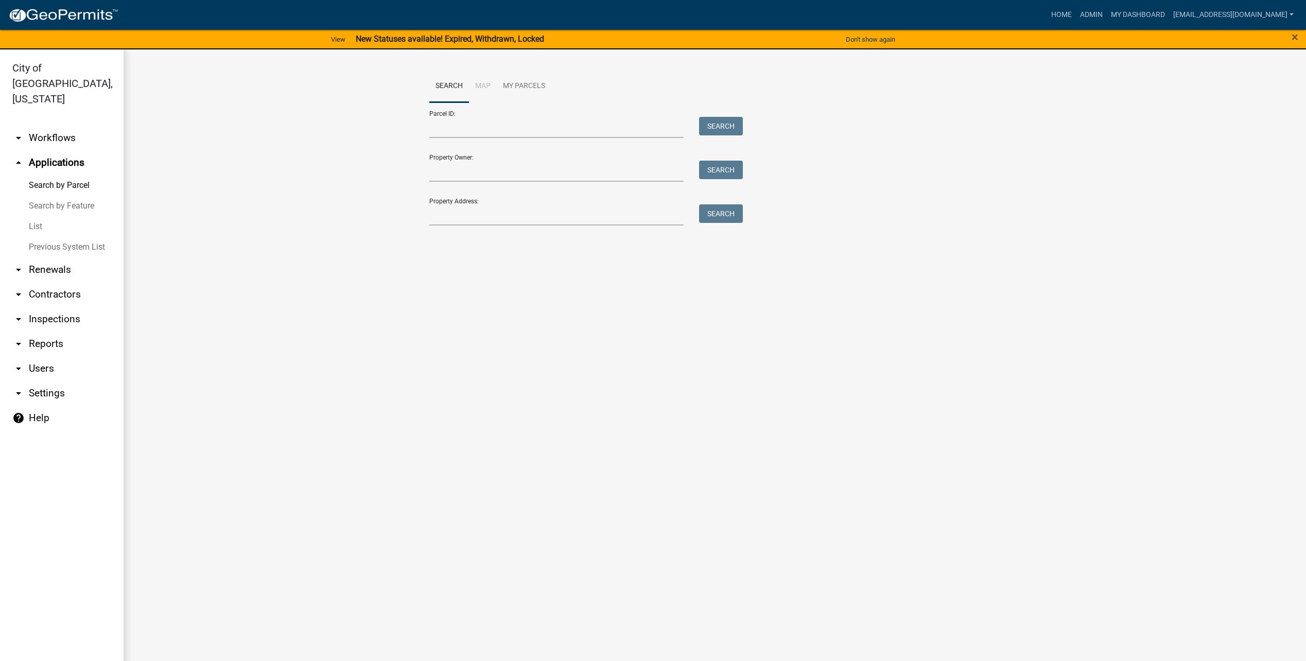
click at [32, 216] on link "List" at bounding box center [62, 226] width 124 height 21
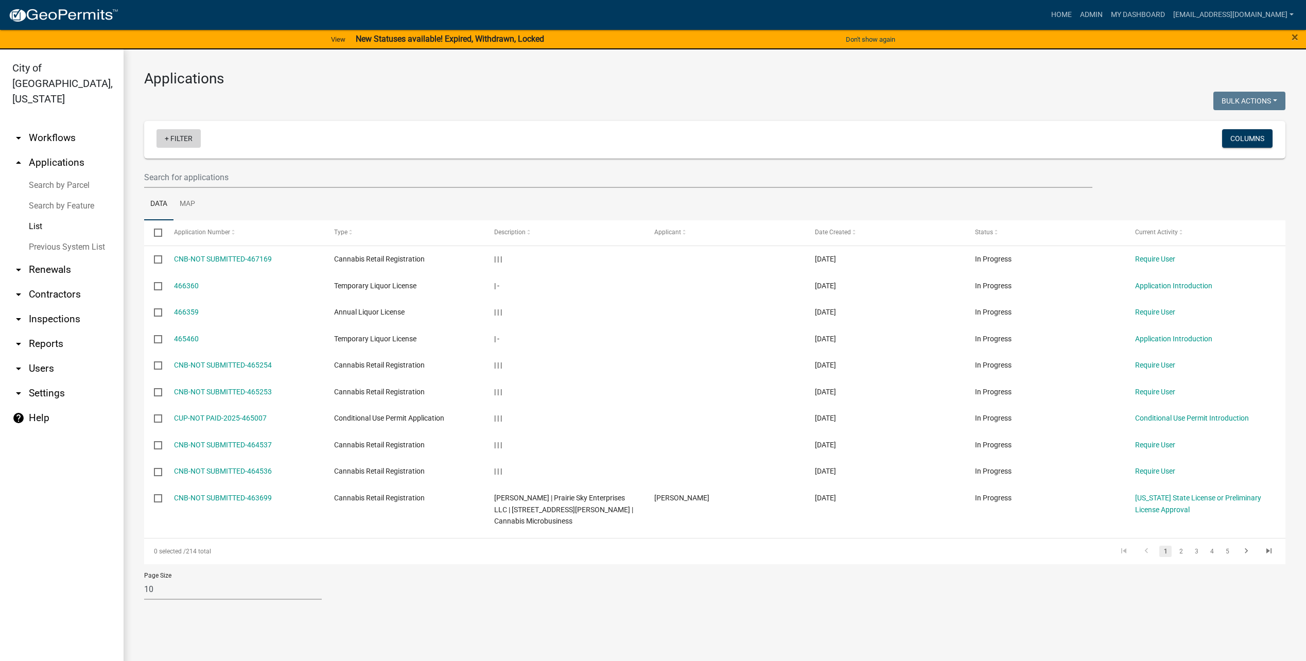
click at [181, 135] on link "+ Filter" at bounding box center [178, 138] width 44 height 19
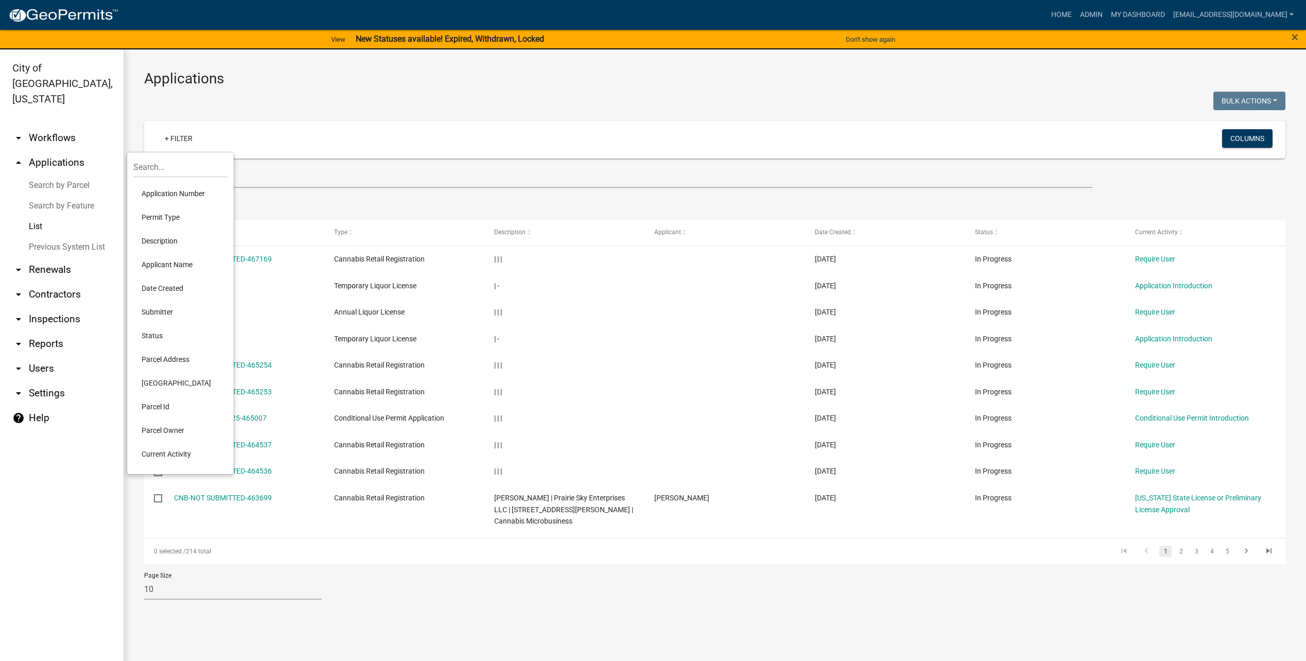
click at [462, 205] on ul "Data Map" at bounding box center [714, 204] width 1141 height 32
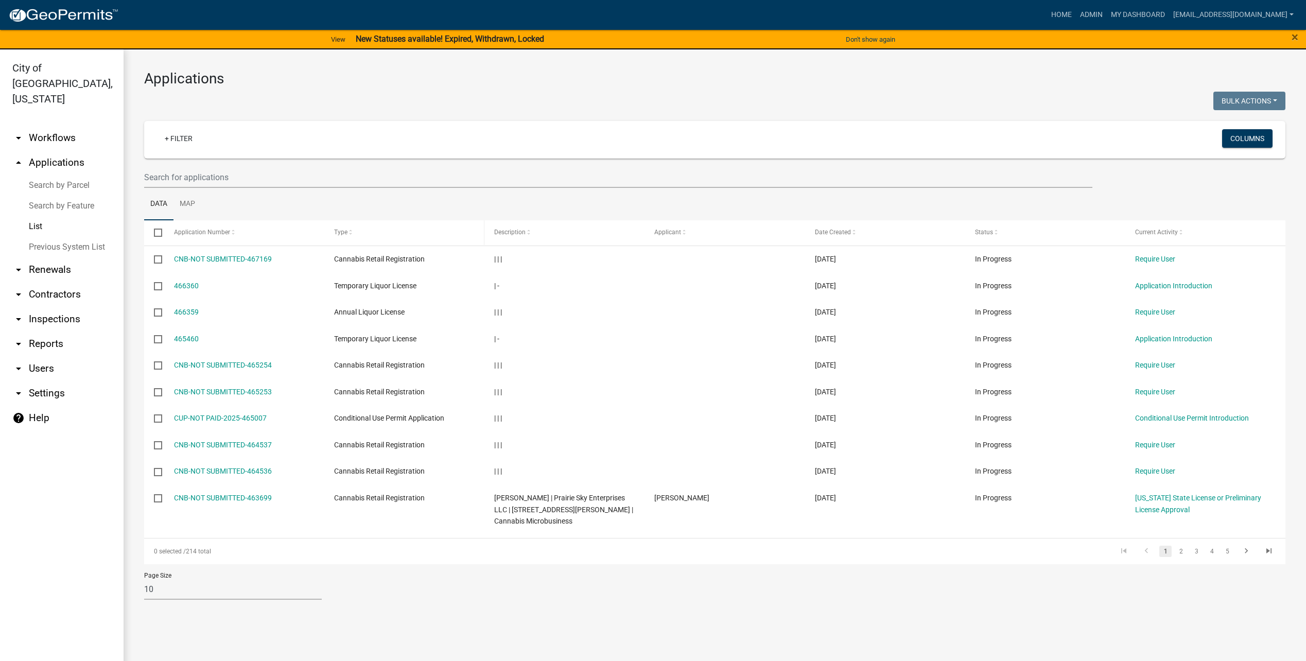
click at [384, 235] on div "Type" at bounding box center [404, 232] width 140 height 10
click at [340, 235] on span "Type" at bounding box center [340, 231] width 13 height 7
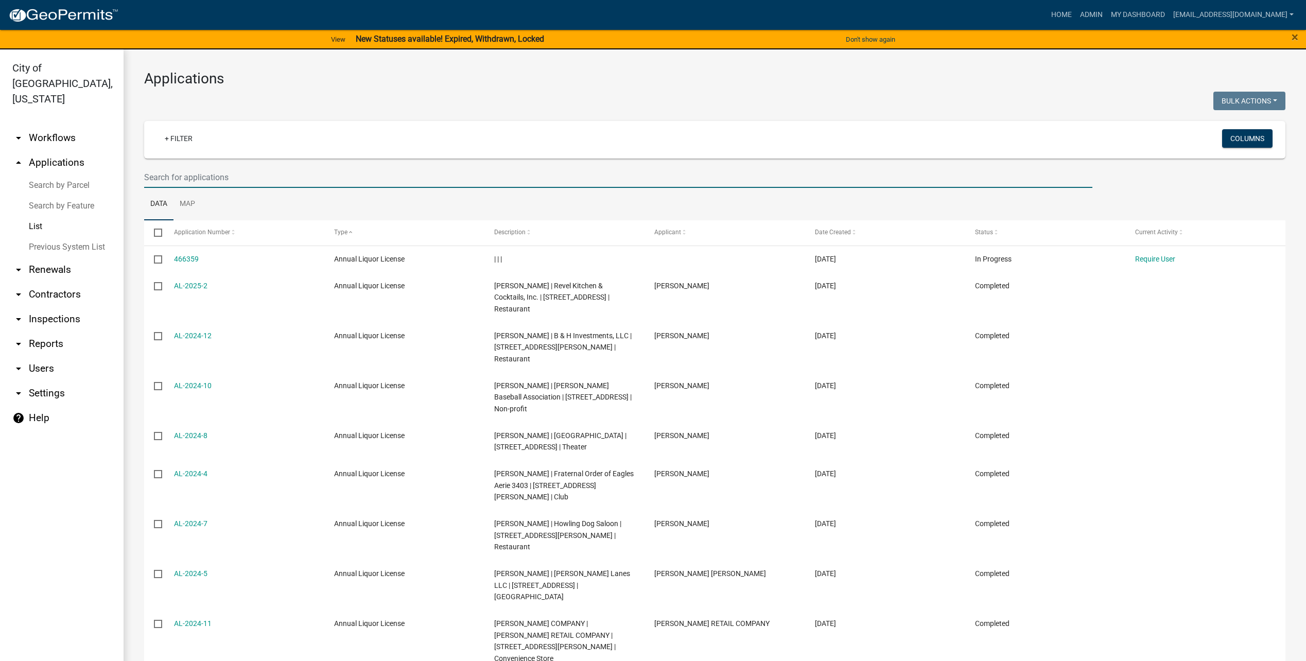
click at [225, 176] on input "text" at bounding box center [618, 177] width 948 height 21
click at [180, 136] on link "+ Filter" at bounding box center [178, 138] width 44 height 19
click at [170, 220] on li "Permit Type" at bounding box center [180, 217] width 94 height 24
click at [139, 169] on select "Select an option A General Workflow Annual Liquor License Cannabis Retail Regis…" at bounding box center [185, 174] width 226 height 21
select select "4a80ddf8-7ec5-47b9-8ee8-b2d4c368dadd"
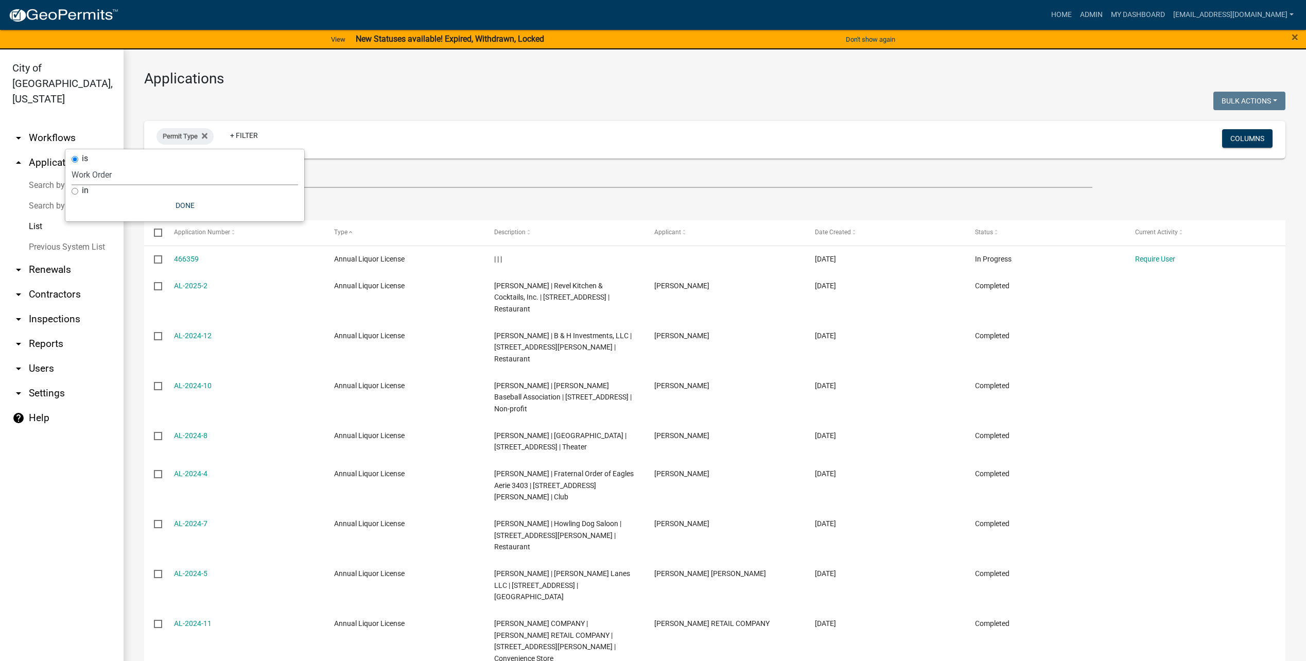
click at [93, 164] on select "Select an option A General Workflow Annual Liquor License Cannabis Retail Regis…" at bounding box center [185, 174] width 226 height 21
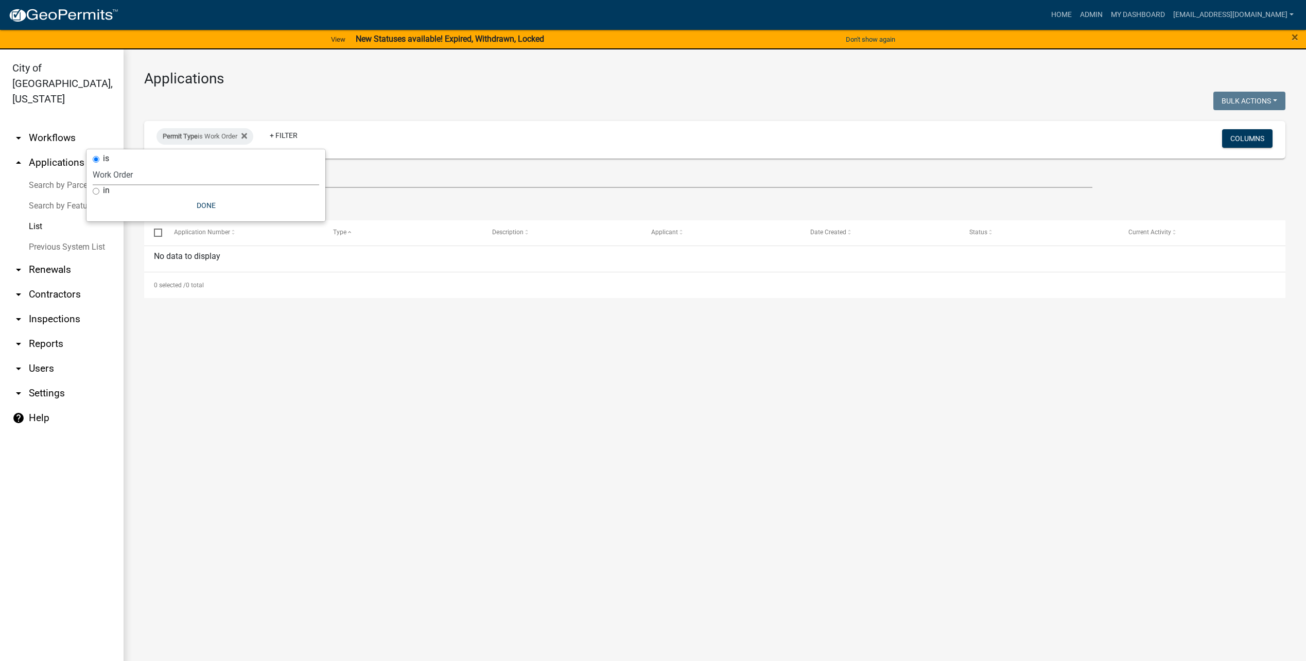
click at [98, 189] on input "in" at bounding box center [96, 191] width 7 height 7
radio input "true"
select select
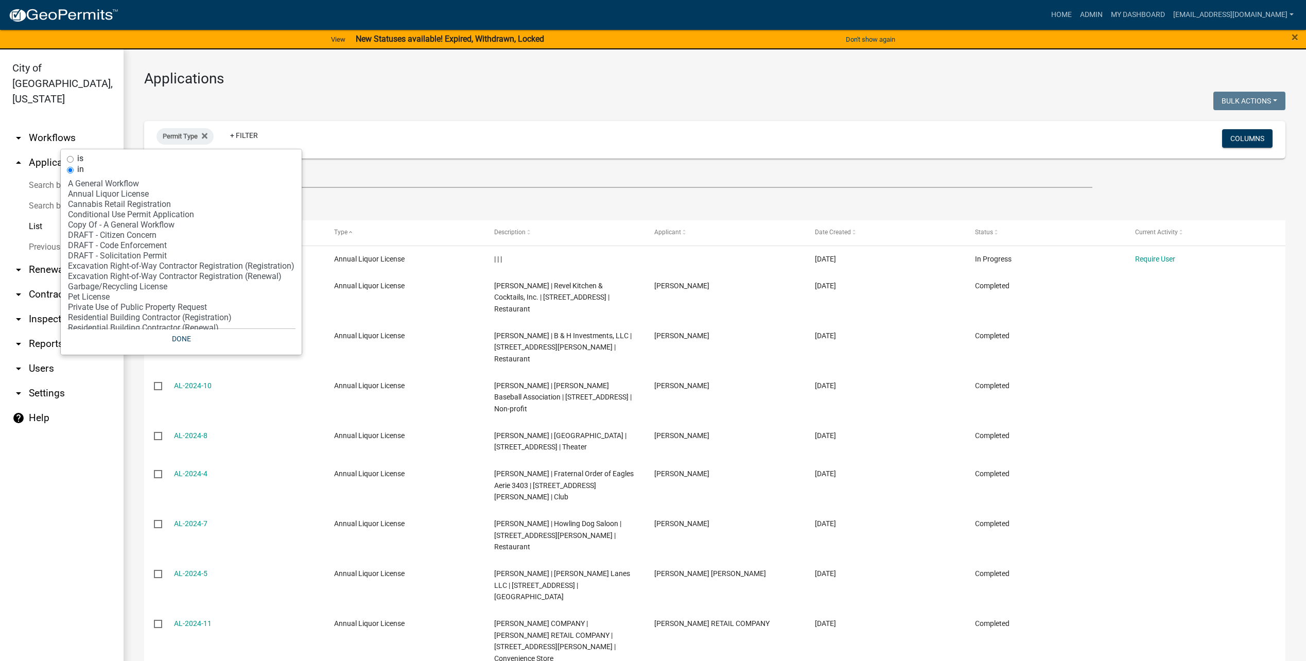
click at [73, 158] on input "is" at bounding box center [70, 159] width 7 height 7
radio input "true"
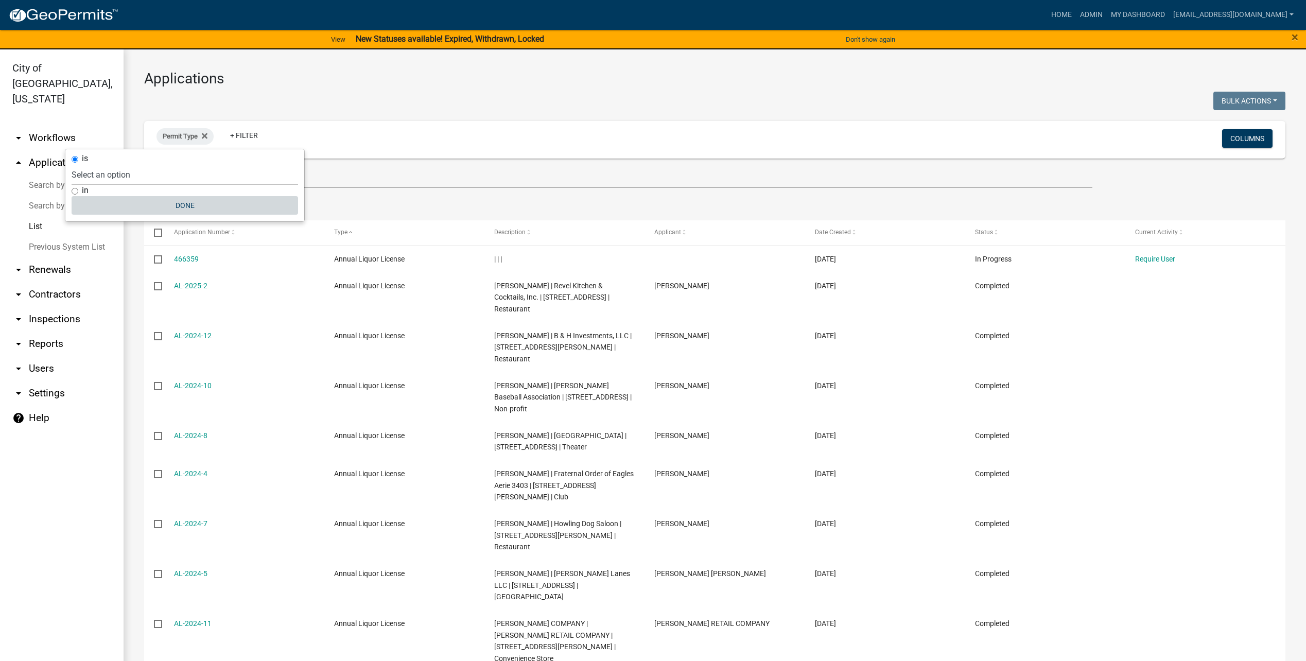
click at [184, 203] on button "Done" at bounding box center [185, 205] width 226 height 19
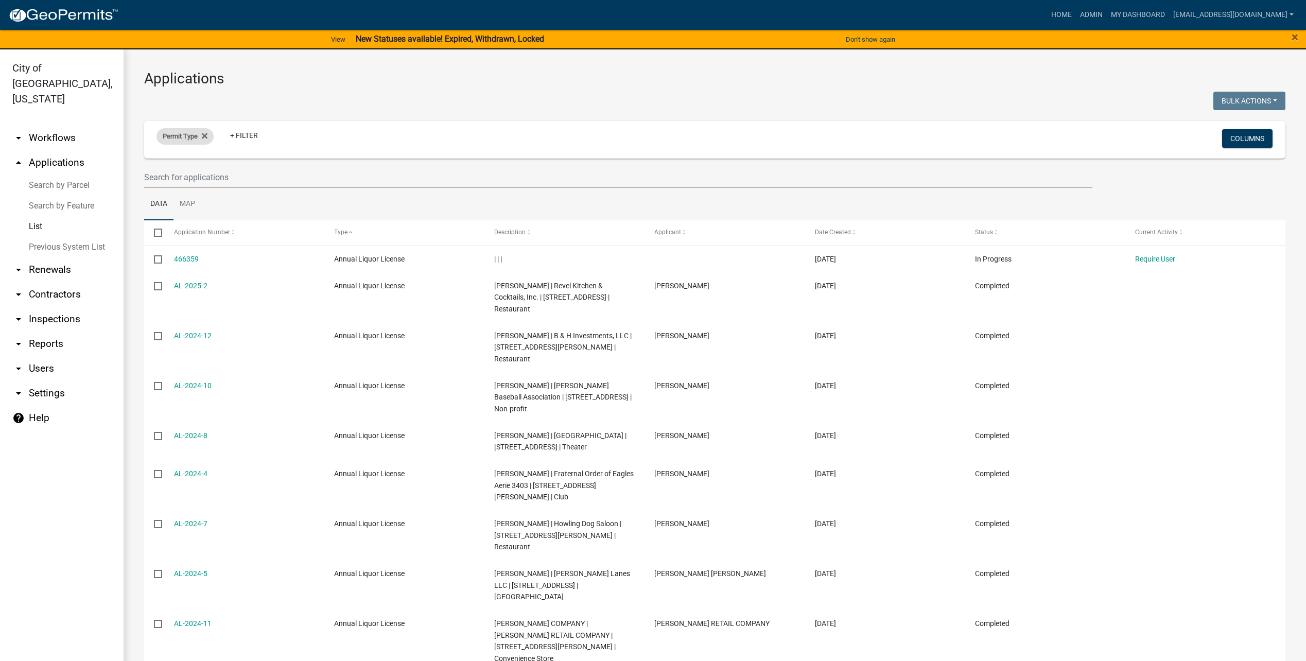
click at [183, 133] on span "Permit Type" at bounding box center [180, 136] width 35 height 8
click at [170, 172] on select "Select an option A General Workflow Annual Liquor License Cannabis Retail Regis…" at bounding box center [185, 174] width 226 height 21
select select "4a80ddf8-7ec5-47b9-8ee8-b2d4c368dadd"
click at [93, 164] on select "Select an option A General Workflow Annual Liquor License Cannabis Retail Regis…" at bounding box center [185, 174] width 226 height 21
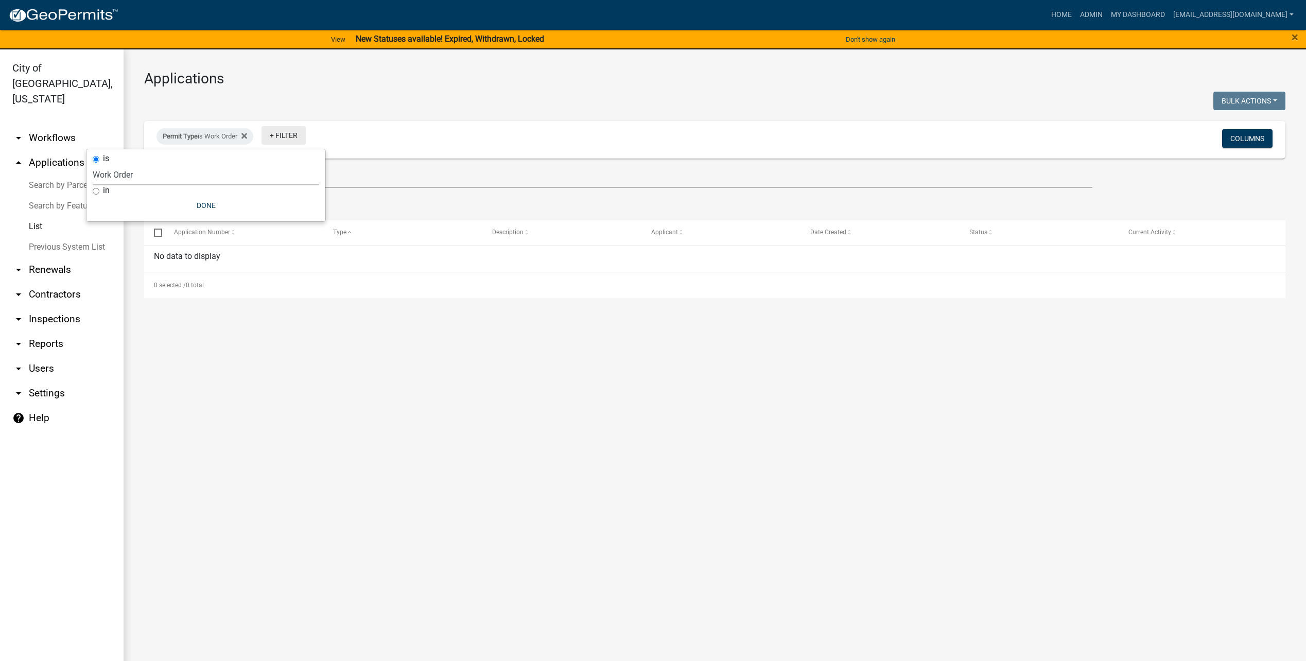
click at [285, 134] on link "+ Filter" at bounding box center [283, 135] width 44 height 19
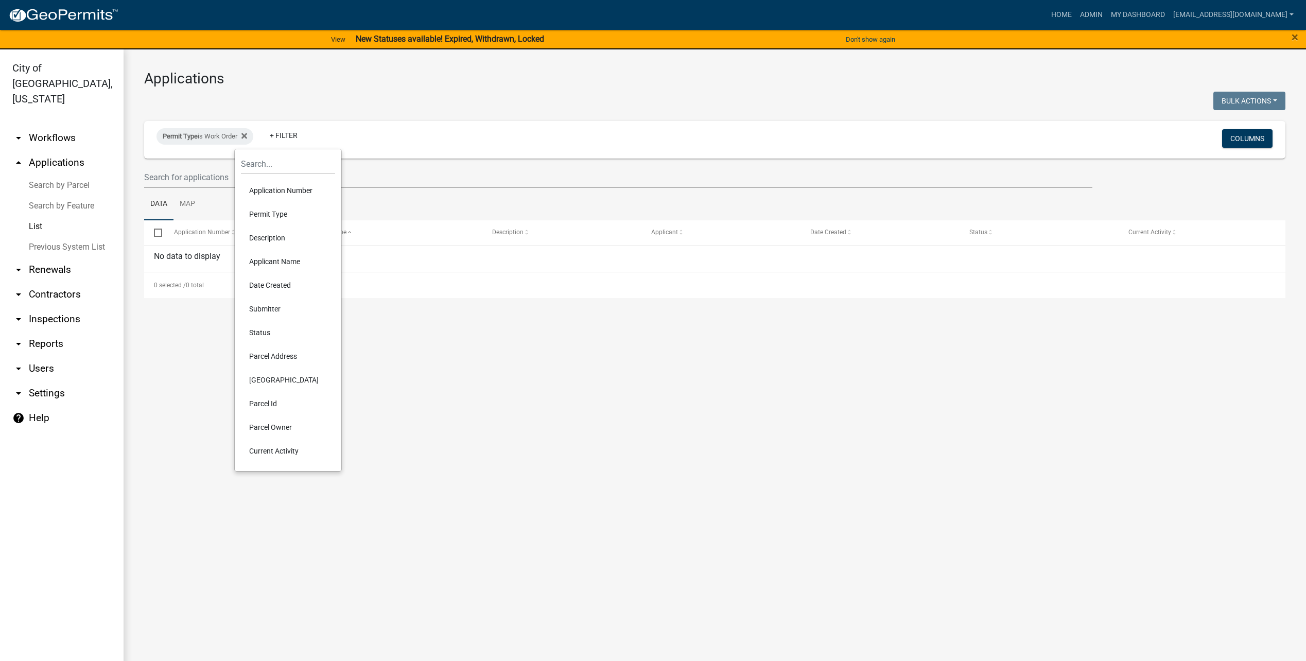
click at [281, 213] on li "Permit Type" at bounding box center [288, 214] width 94 height 24
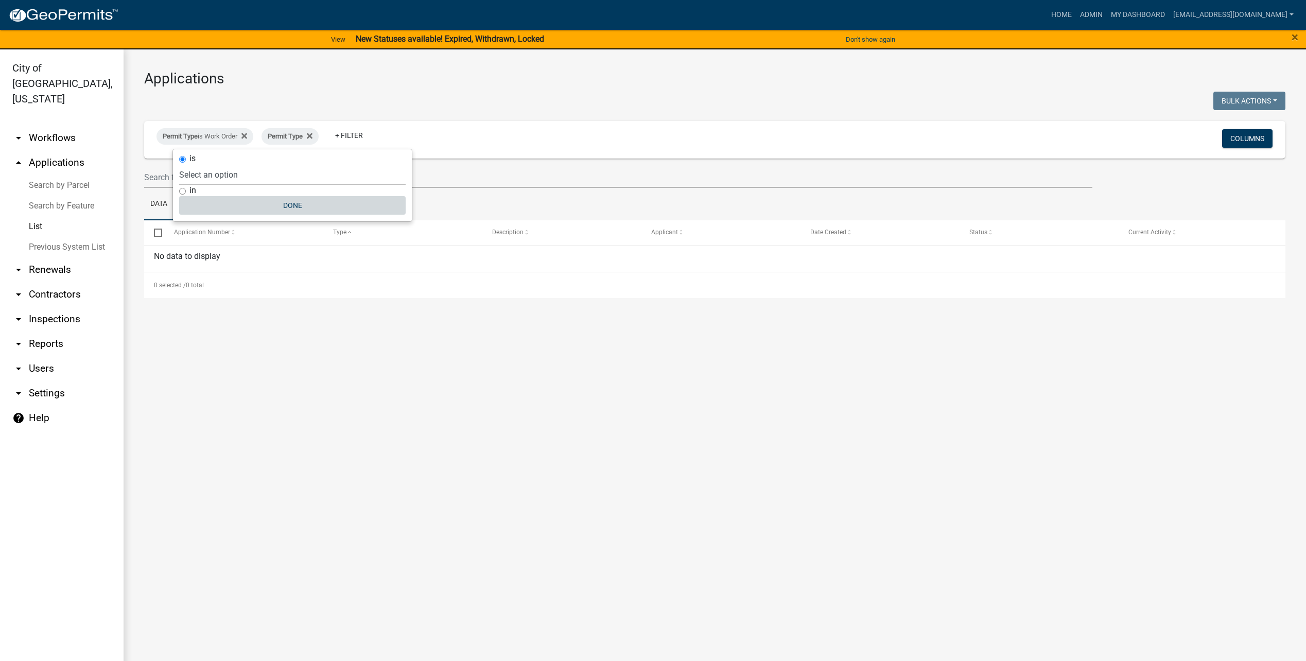
click at [271, 204] on button "Done" at bounding box center [292, 205] width 226 height 19
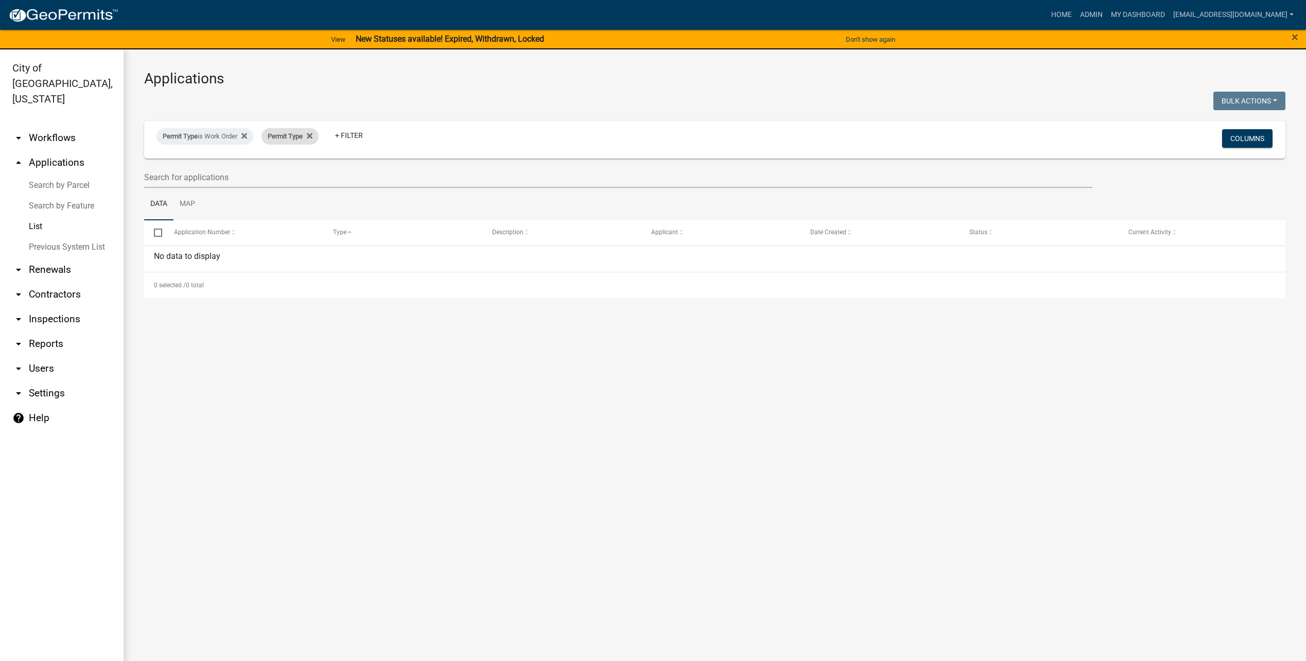
click at [290, 134] on span "Permit Type" at bounding box center [285, 136] width 35 height 8
click at [293, 178] on select "Select an option A General Workflow Annual Liquor License Cannabis Retail Regis…" at bounding box center [292, 174] width 226 height 21
select select "ab79ad0b-91f2-4c63-8196-eb379a428ea1"
click at [220, 164] on select "Select an option A General Workflow Annual Liquor License Cannabis Retail Regis…" at bounding box center [292, 174] width 226 height 21
click at [491, 195] on ul "Data Map" at bounding box center [714, 204] width 1141 height 32
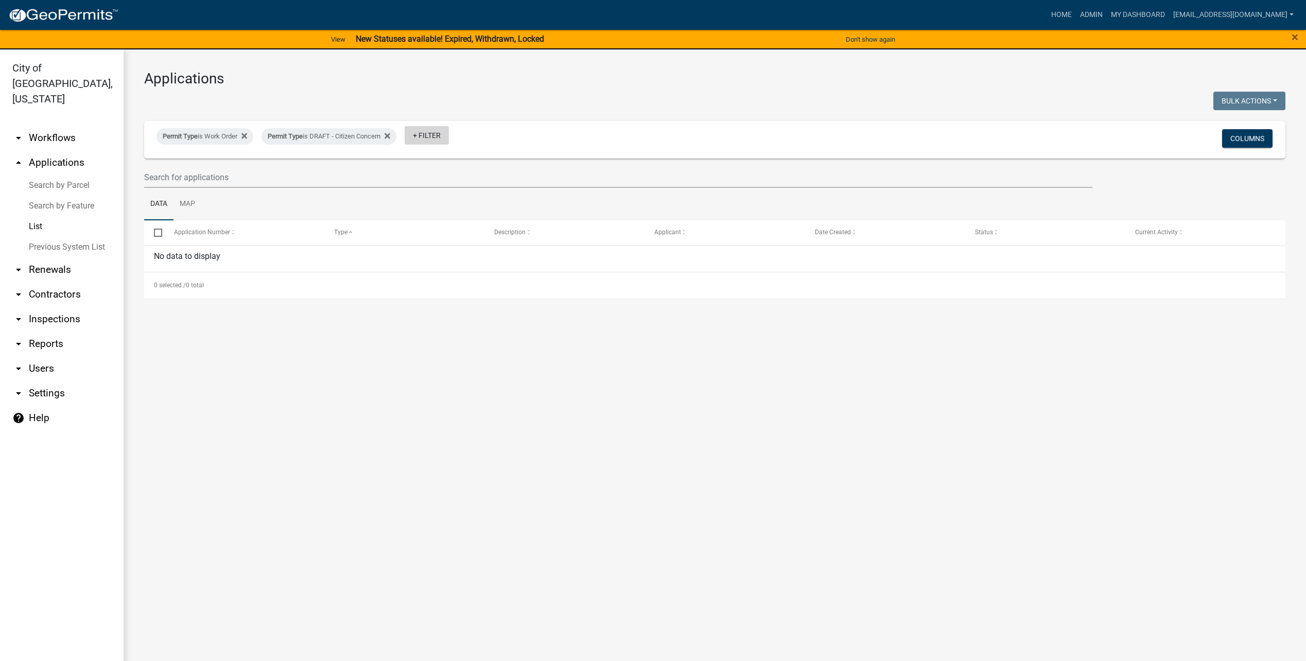
click at [437, 133] on link "+ Filter" at bounding box center [426, 135] width 44 height 19
click at [439, 217] on li "Permit Type" at bounding box center [434, 214] width 94 height 24
click at [404, 174] on select "Select an option A General Workflow Annual Liquor License Cannabis Retail Regis…" at bounding box center [439, 174] width 226 height 21
select select "6bc75bbd-fd38-47d6-bbd2-8157f94f737b"
click at [371, 164] on select "Select an option A General Workflow Annual Liquor License Cannabis Retail Regis…" at bounding box center [439, 174] width 226 height 21
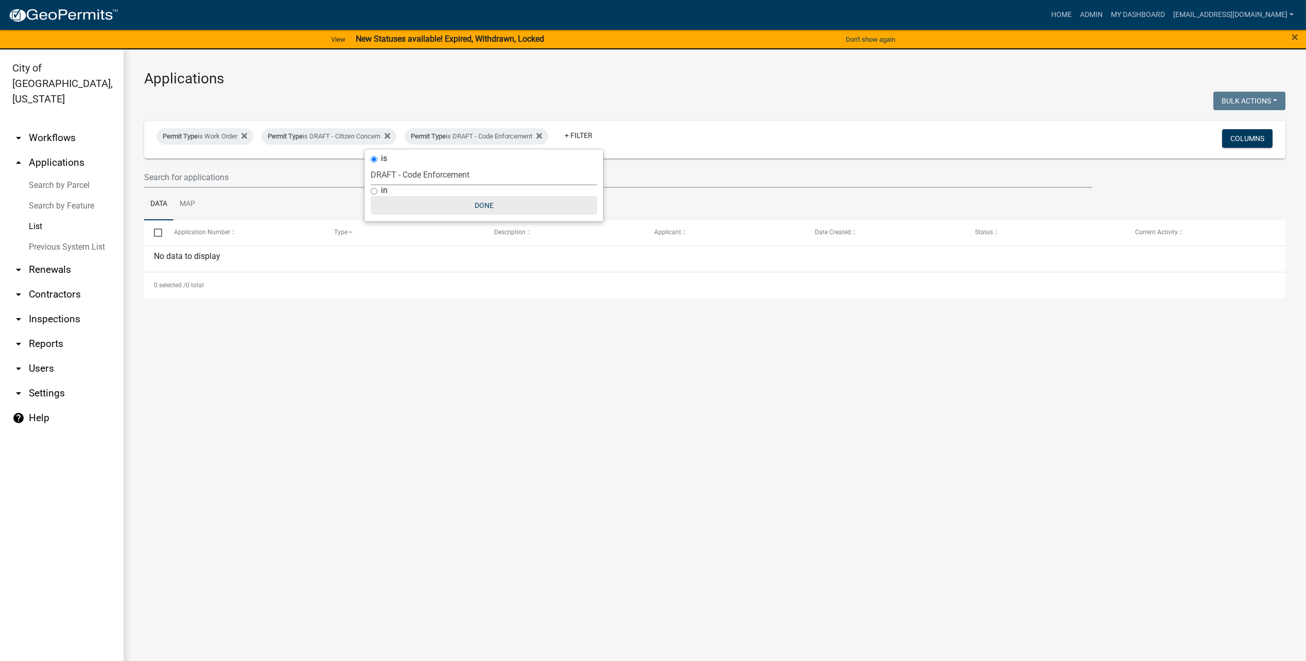
click at [507, 206] on button "Done" at bounding box center [484, 205] width 226 height 19
click at [542, 137] on icon at bounding box center [539, 136] width 6 height 6
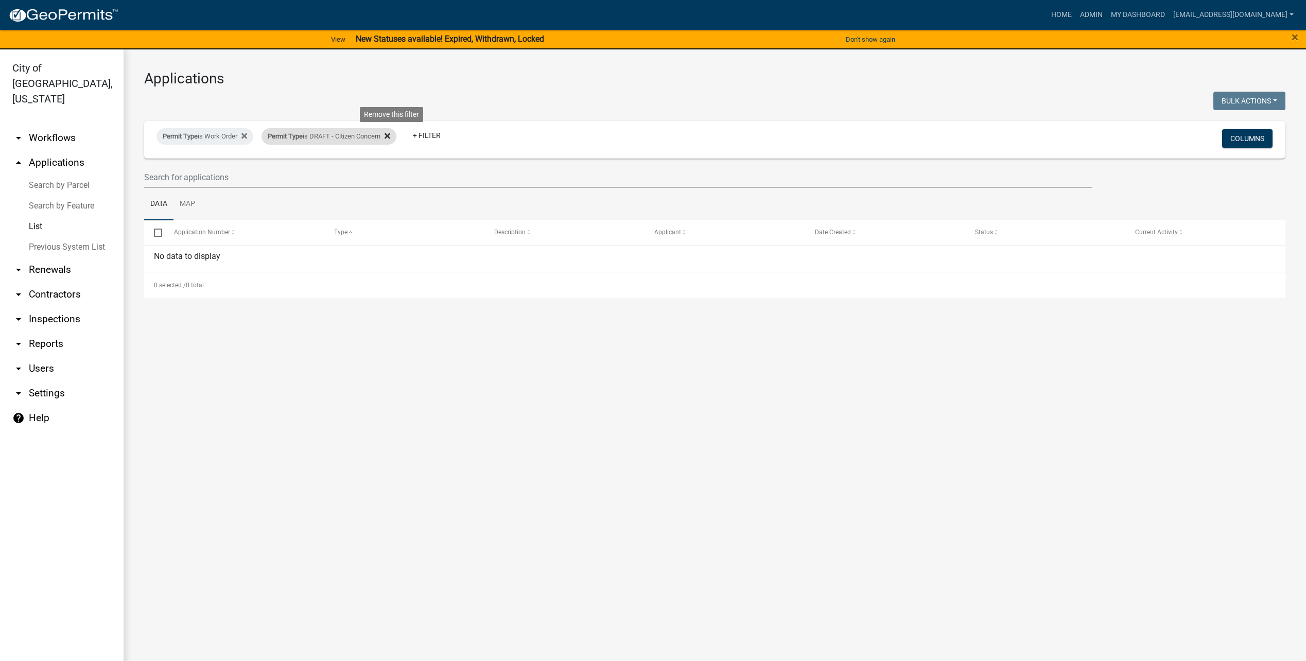
click at [390, 133] on fa-icon at bounding box center [385, 136] width 10 height 16
click at [251, 133] on div "Permit Type is Work Order" at bounding box center [204, 136] width 97 height 16
select select "4a80ddf8-7ec5-47b9-8ee8-b2d4c368dadd"
